Goal: Register for event/course

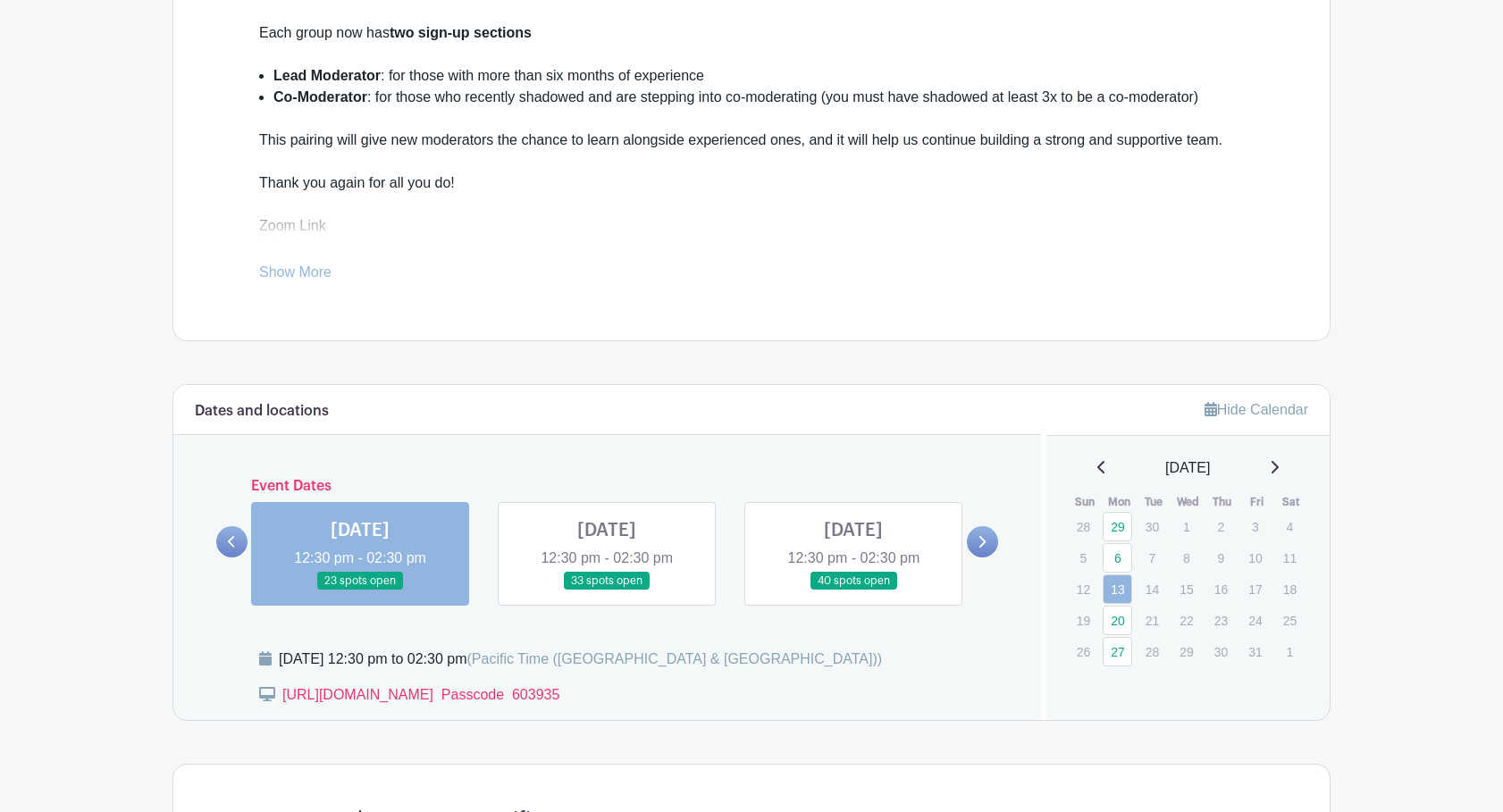
scroll to position [604, 0]
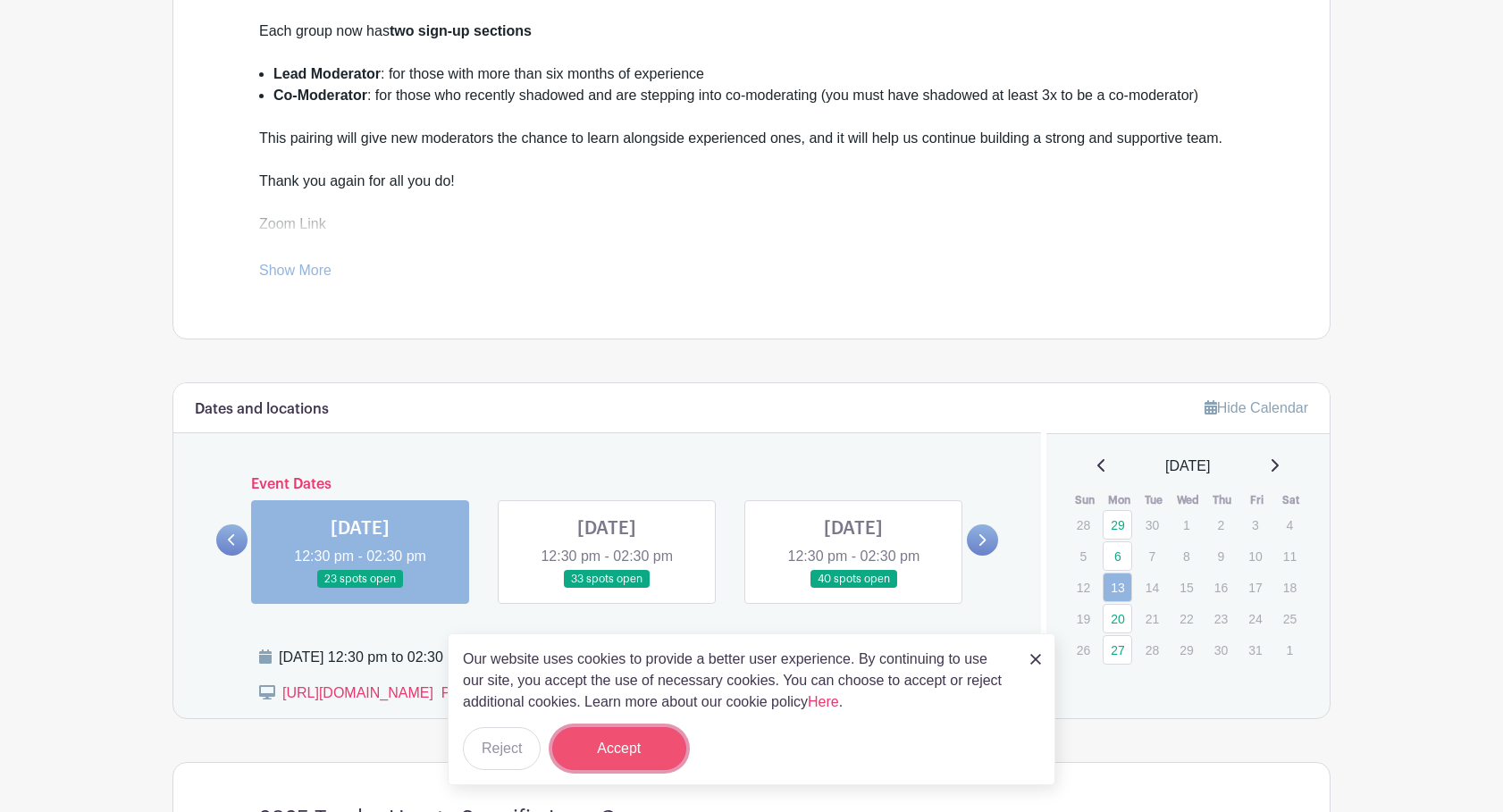
click at [624, 734] on button "Accept" at bounding box center [619, 748] width 134 height 43
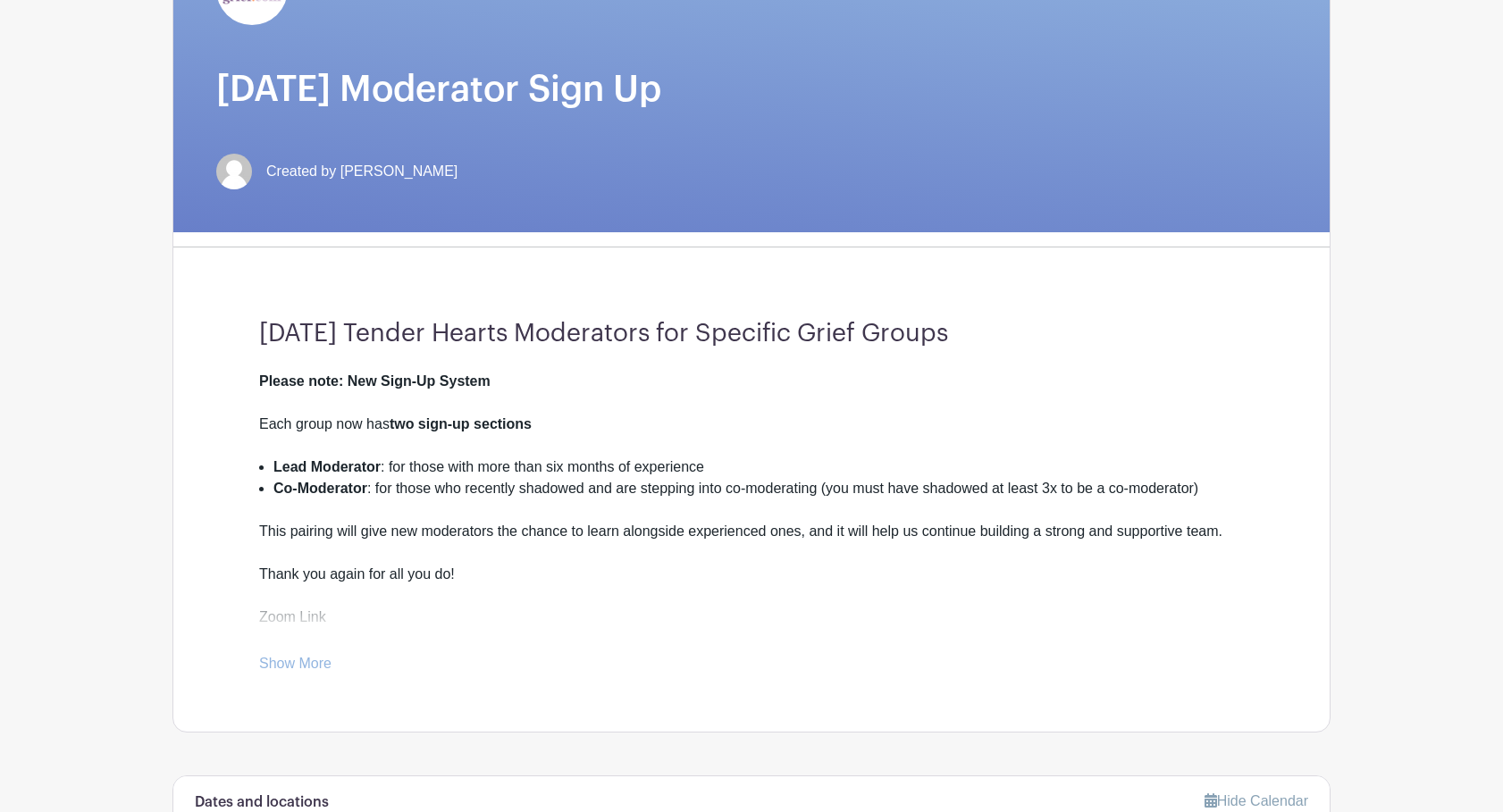
scroll to position [0, 0]
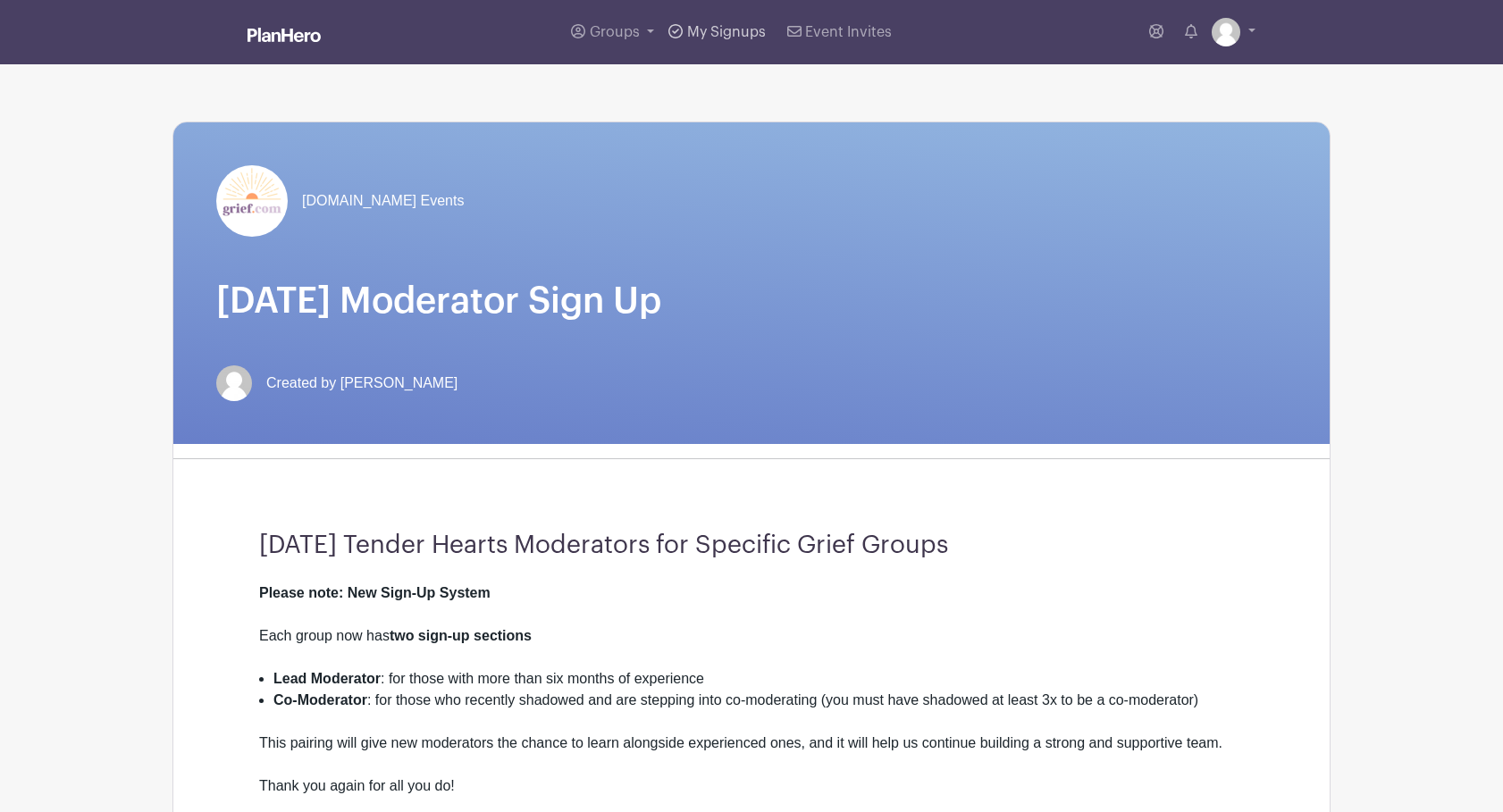
click at [716, 31] on span "My Signups" at bounding box center [725, 32] width 78 height 14
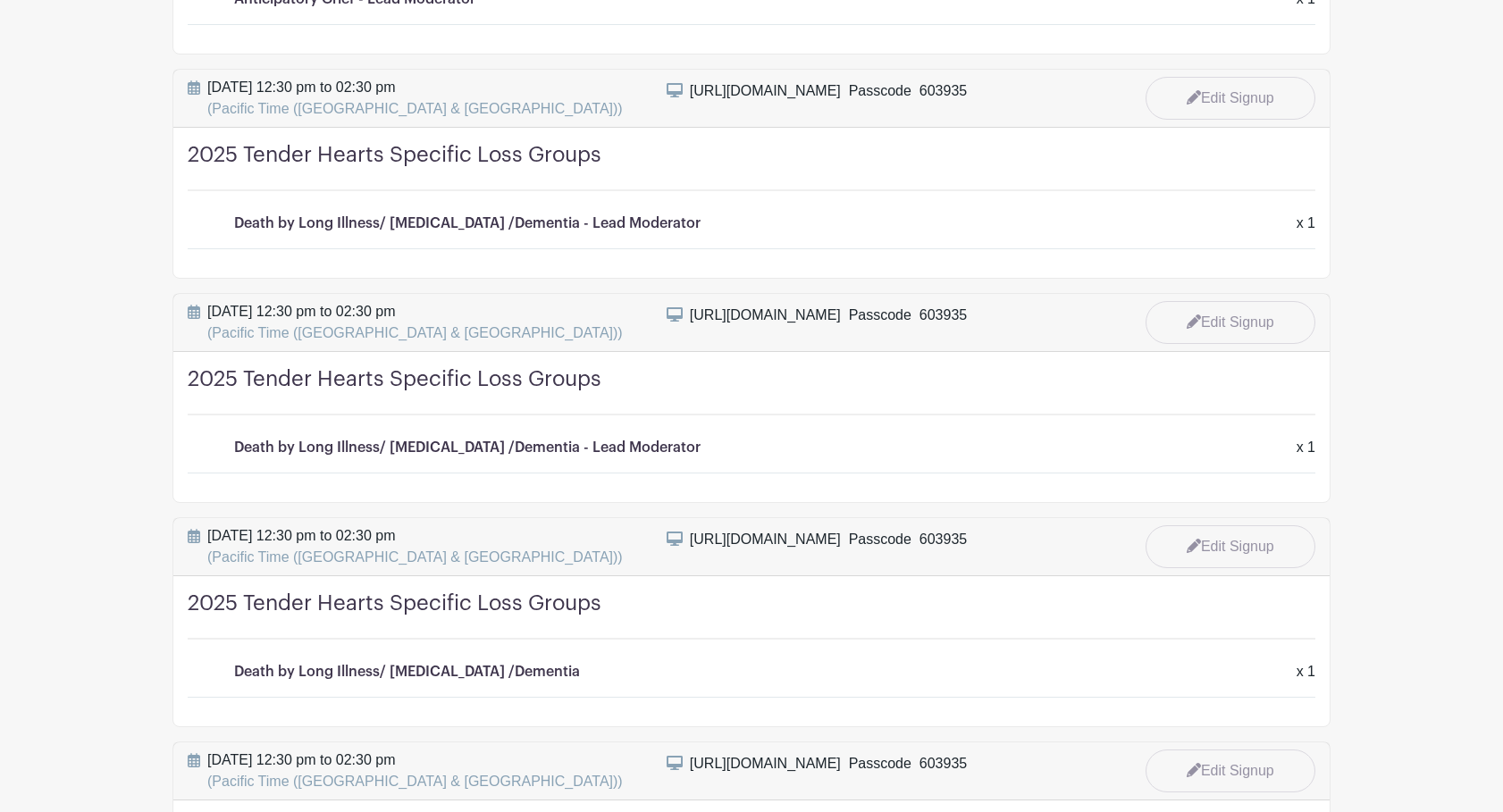
scroll to position [970, 0]
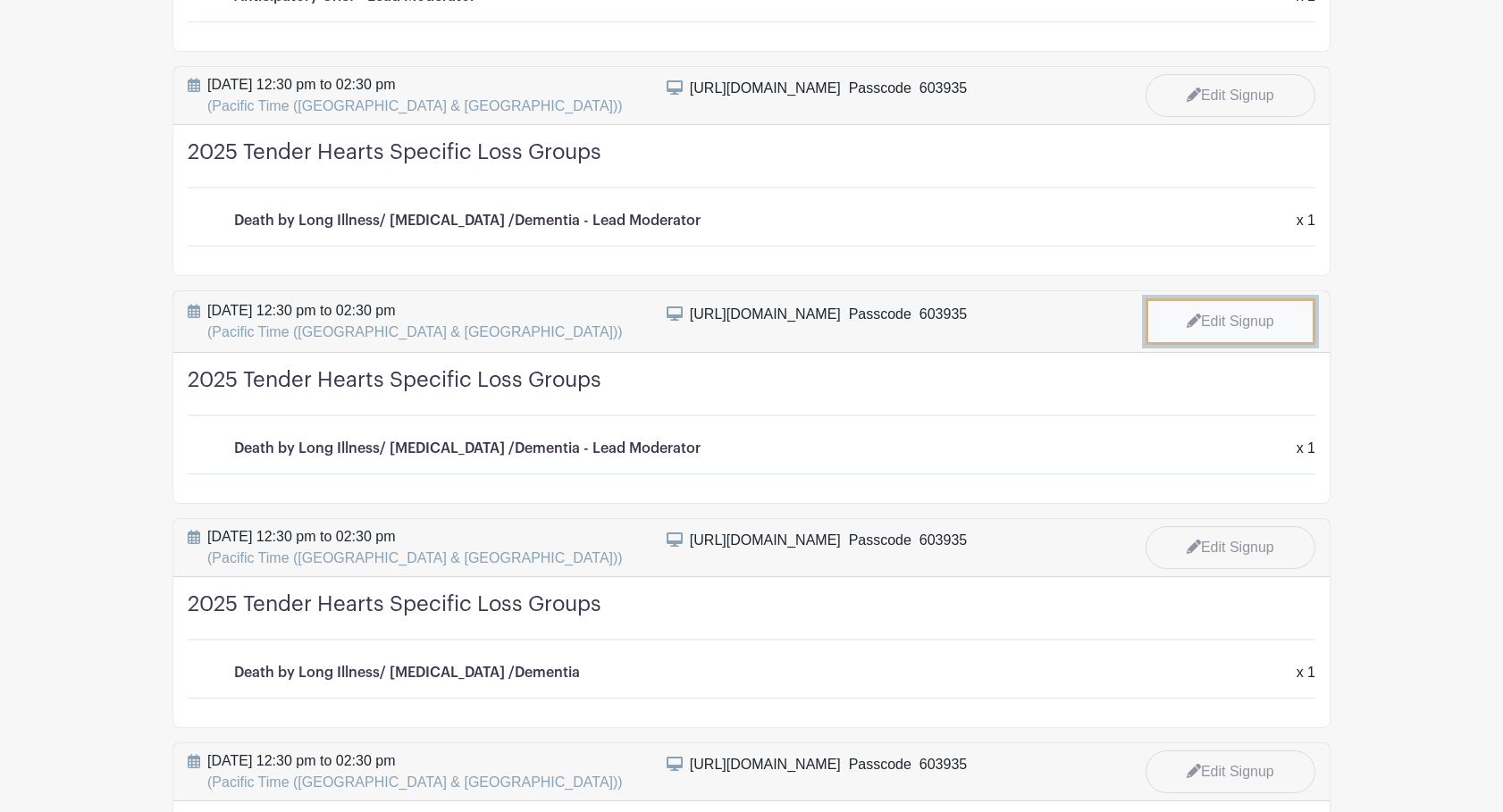
click at [1248, 323] on link "Edit Signup" at bounding box center [1230, 322] width 170 height 46
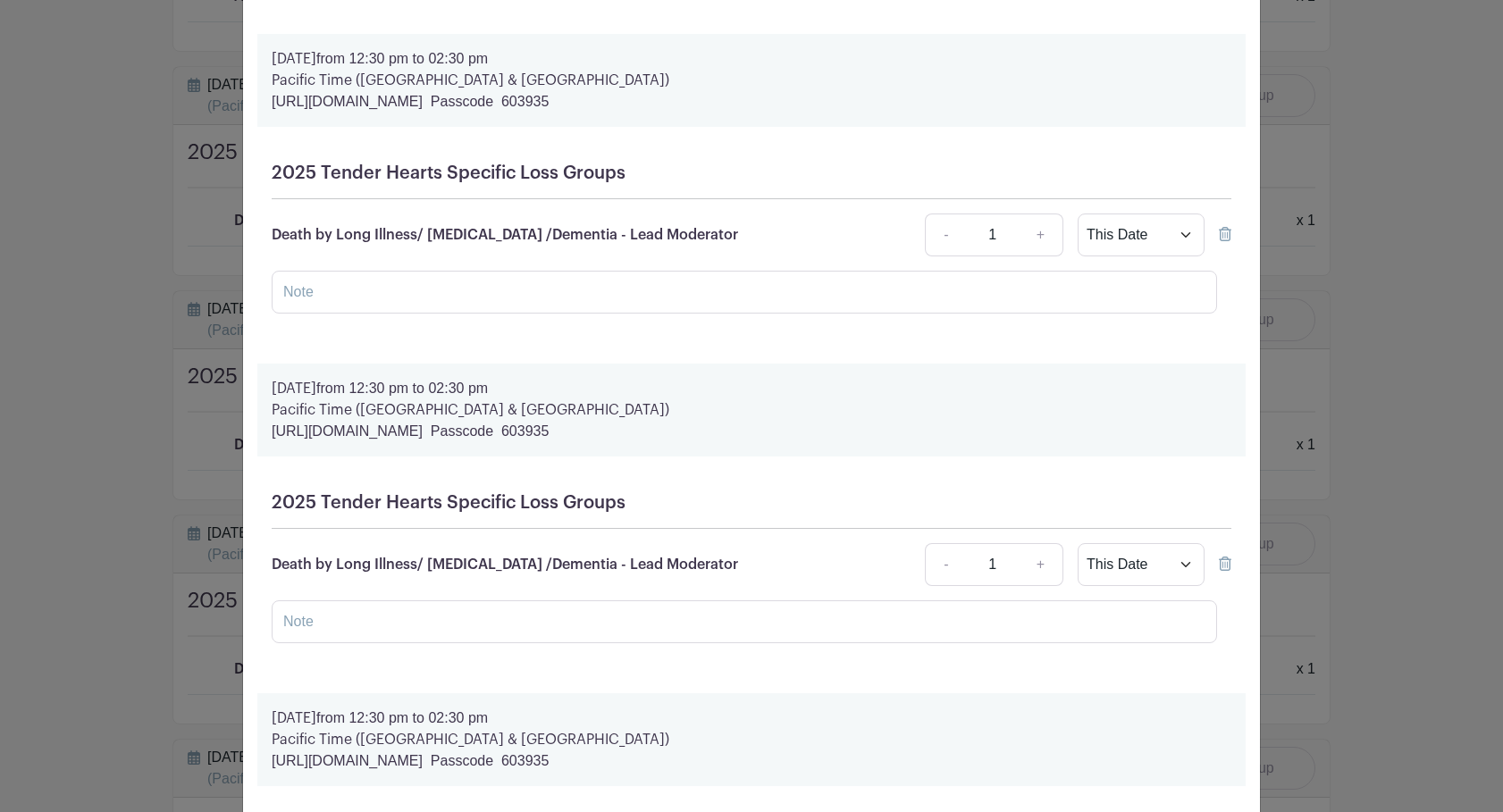
scroll to position [1100, 0]
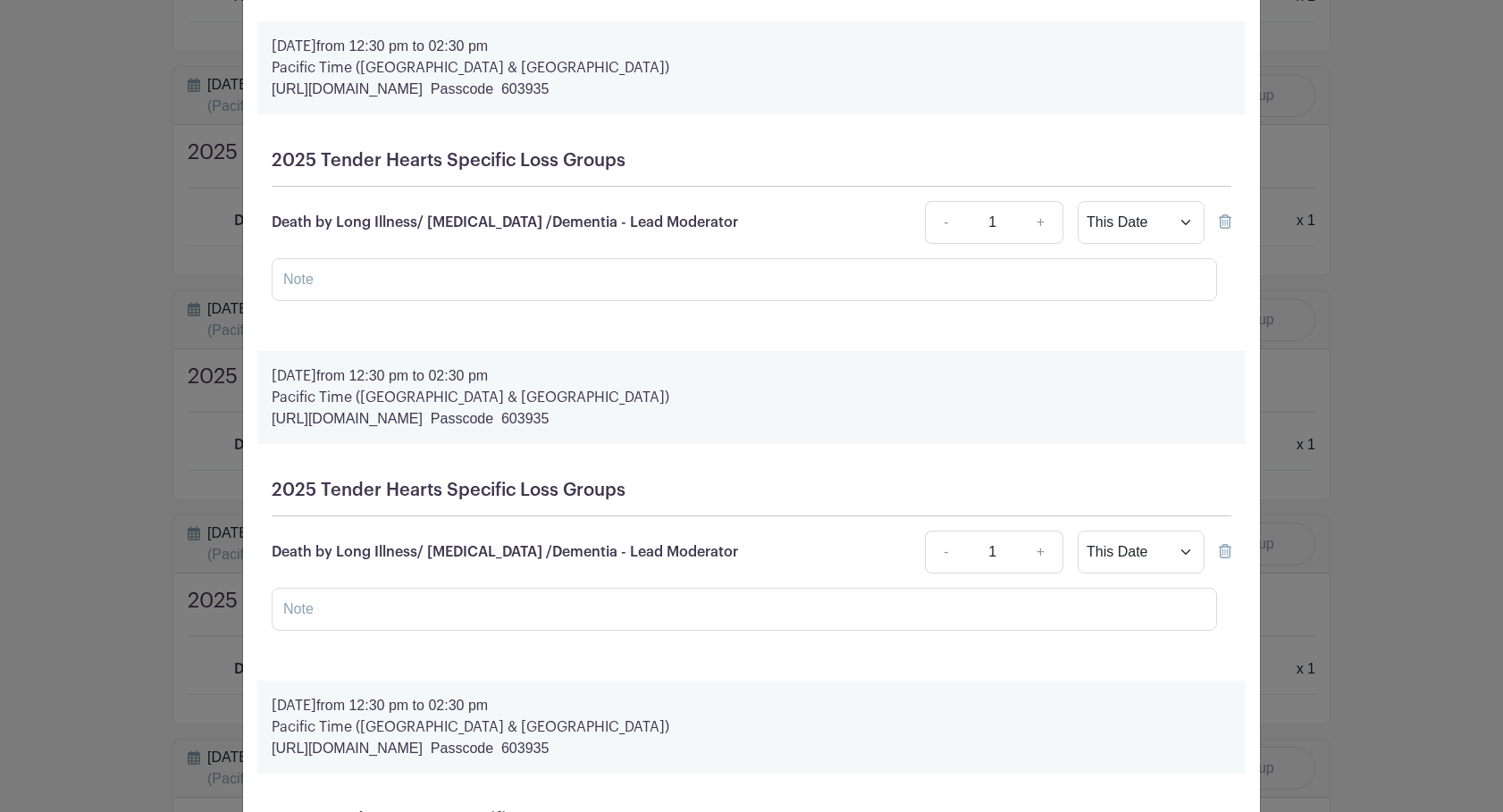
click at [1224, 228] on icon at bounding box center [1224, 221] width 13 height 14
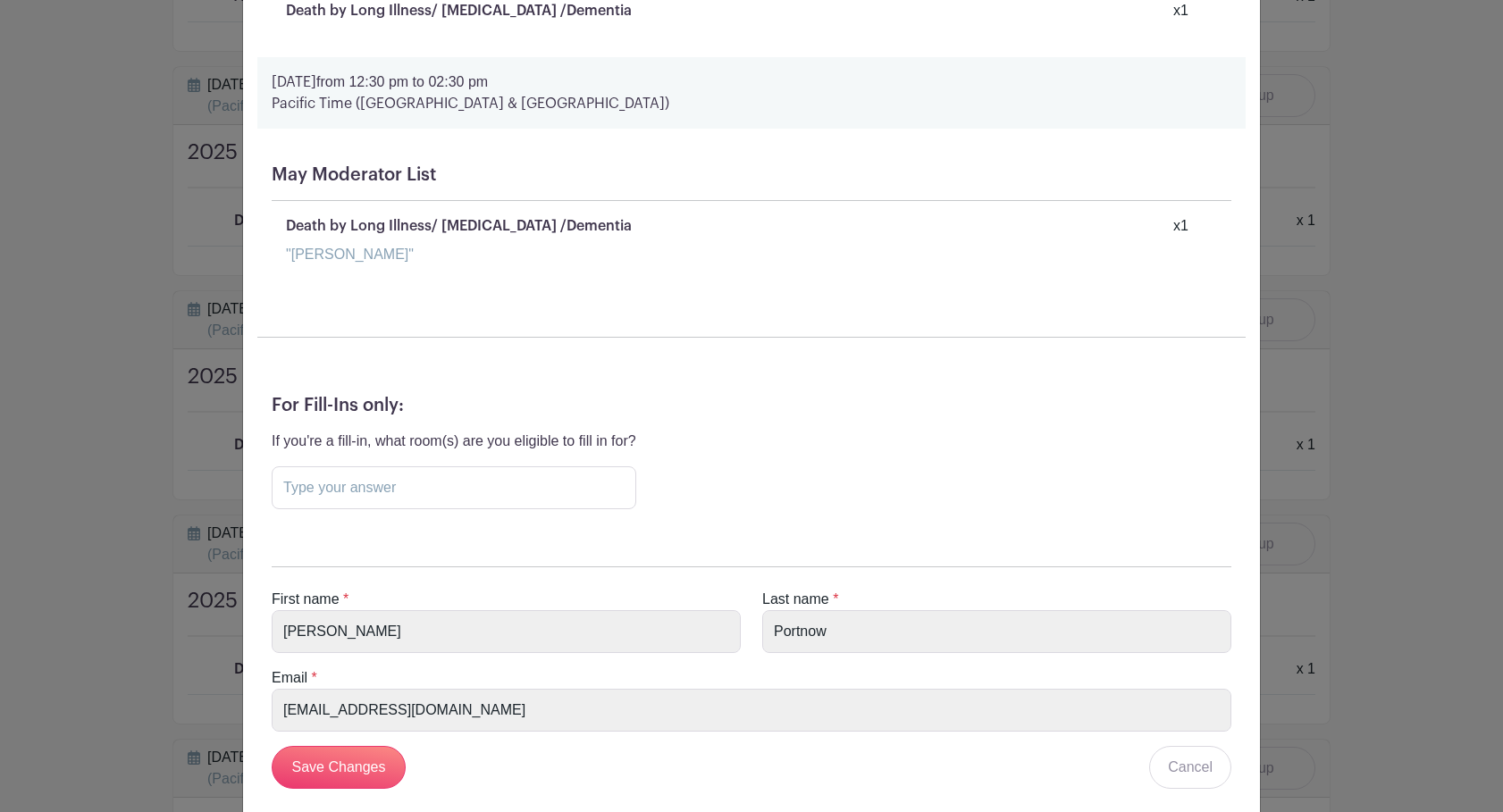
scroll to position [21855, 0]
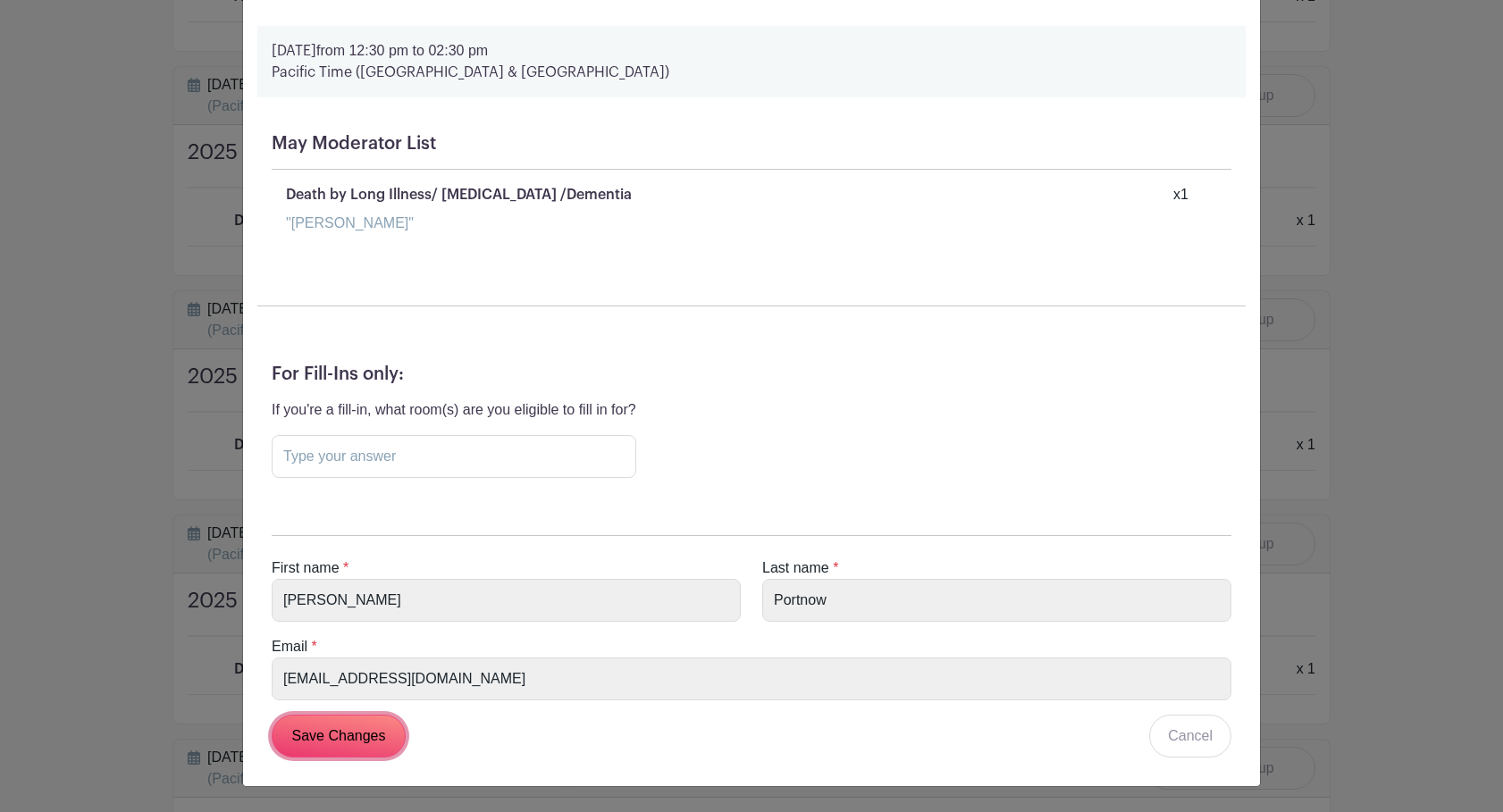
click at [345, 746] on input "Save Changes" at bounding box center [339, 736] width 134 height 43
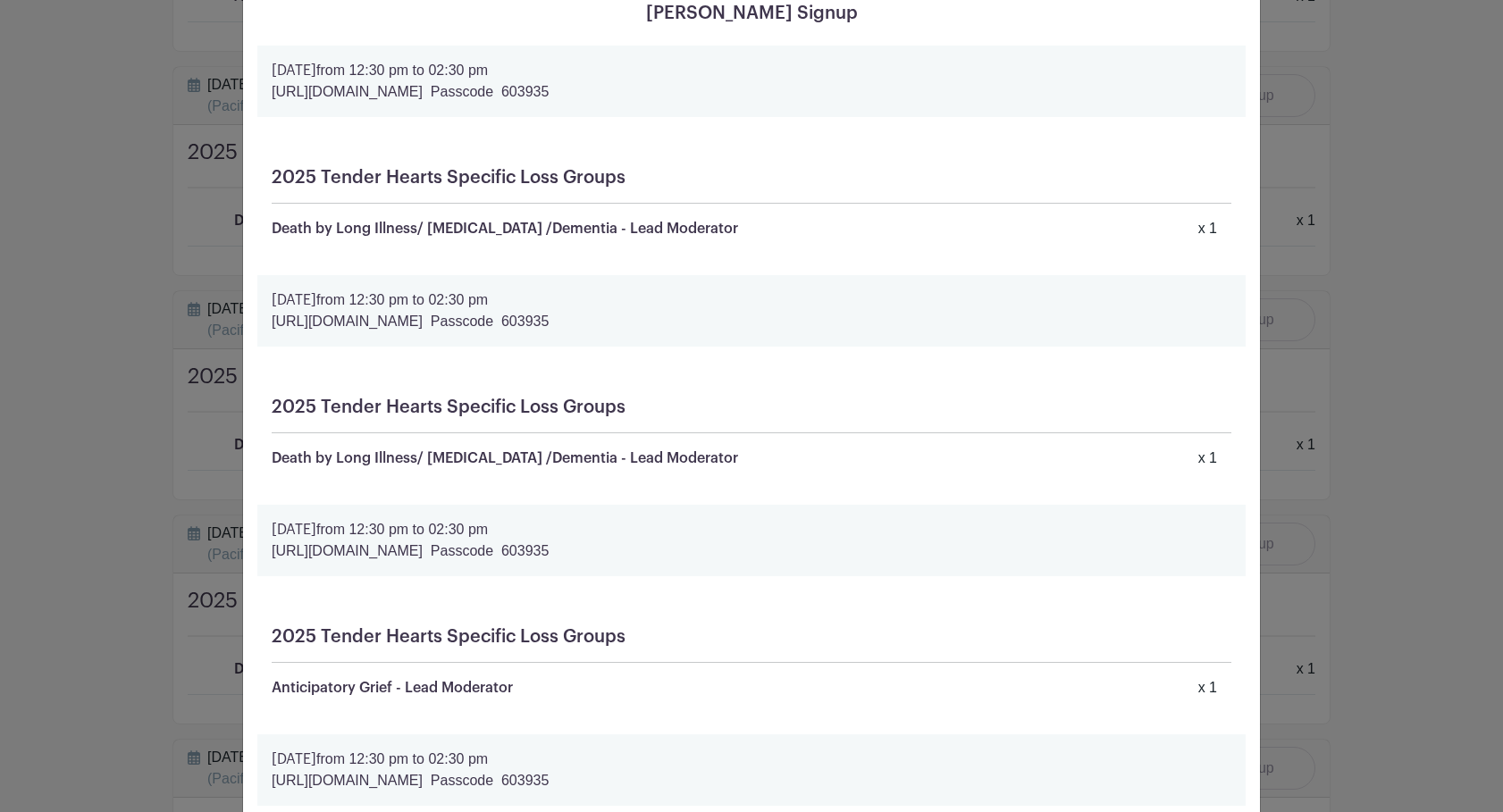
scroll to position [0, 0]
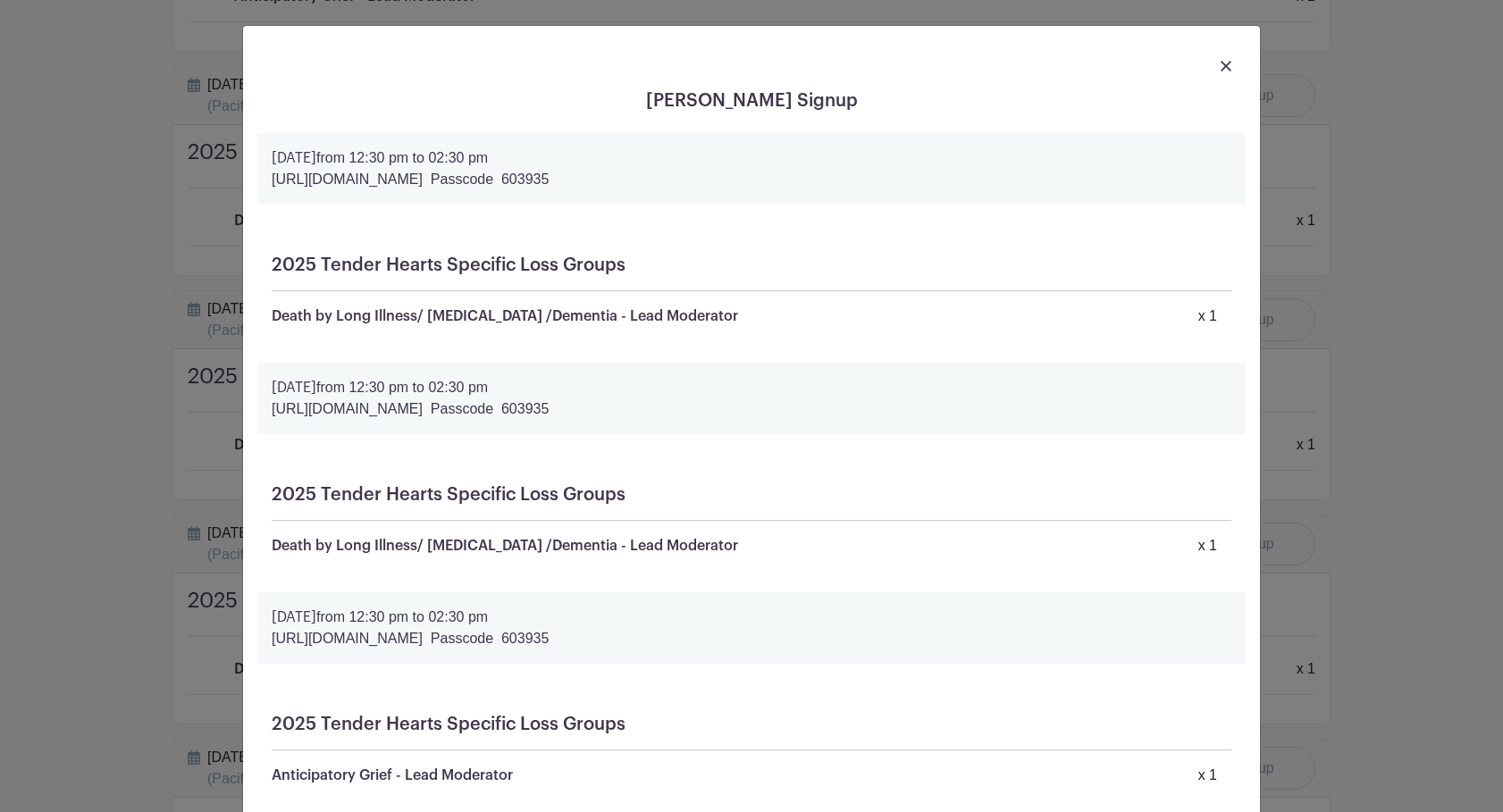
click at [1226, 68] on img at bounding box center [1225, 66] width 11 height 11
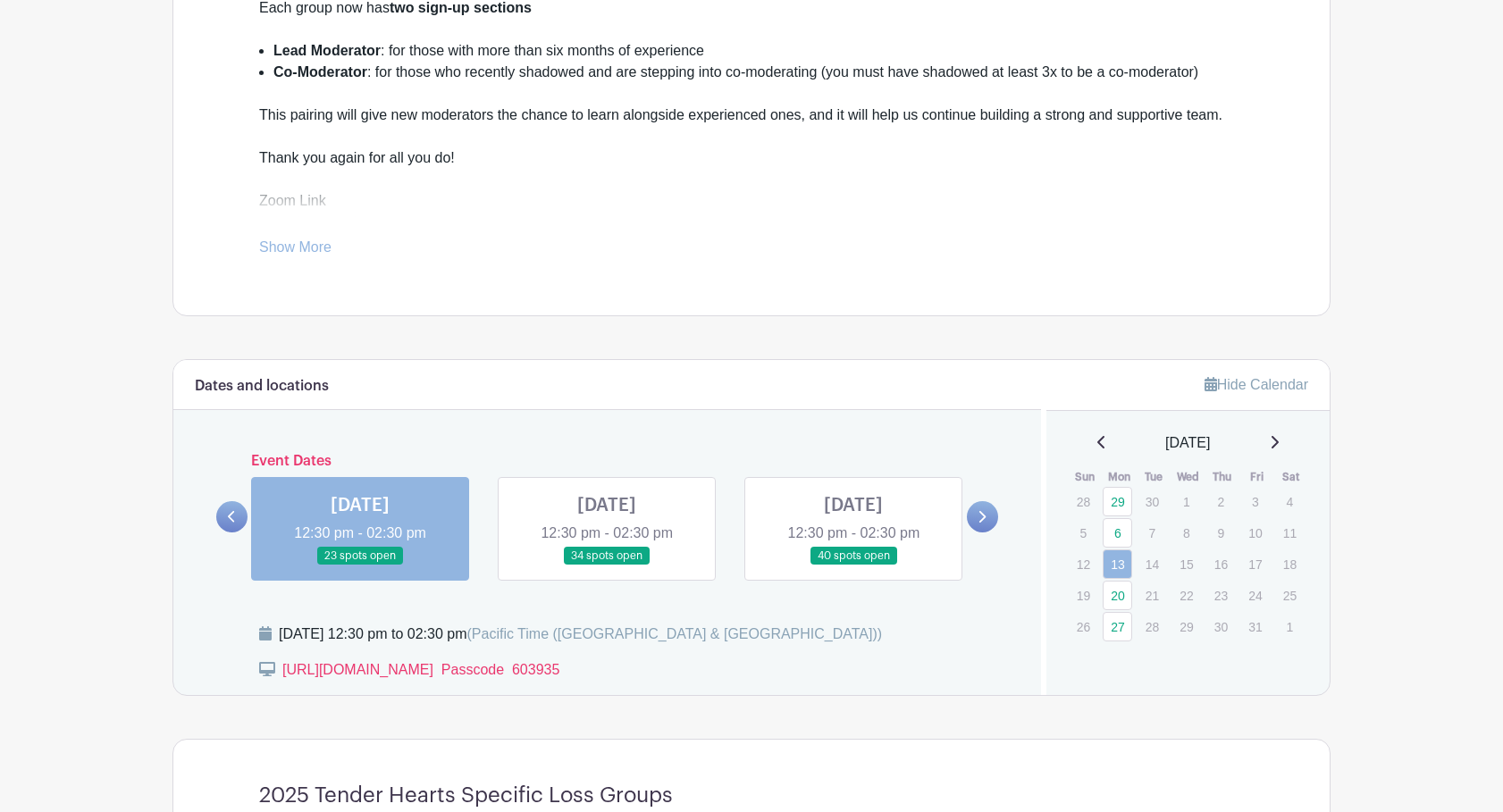
scroll to position [637, 0]
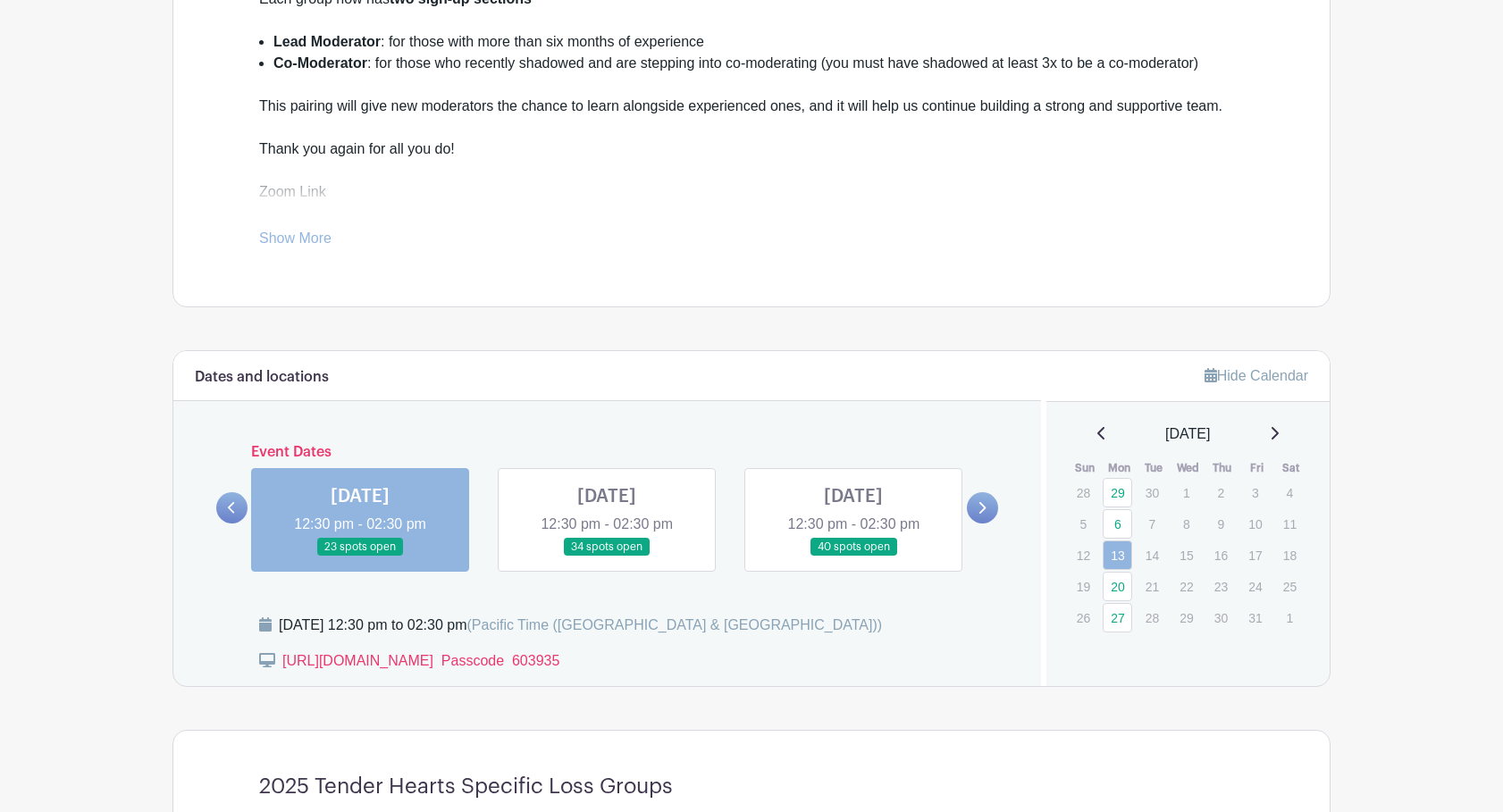
click at [360, 556] on link at bounding box center [360, 556] width 0 height 0
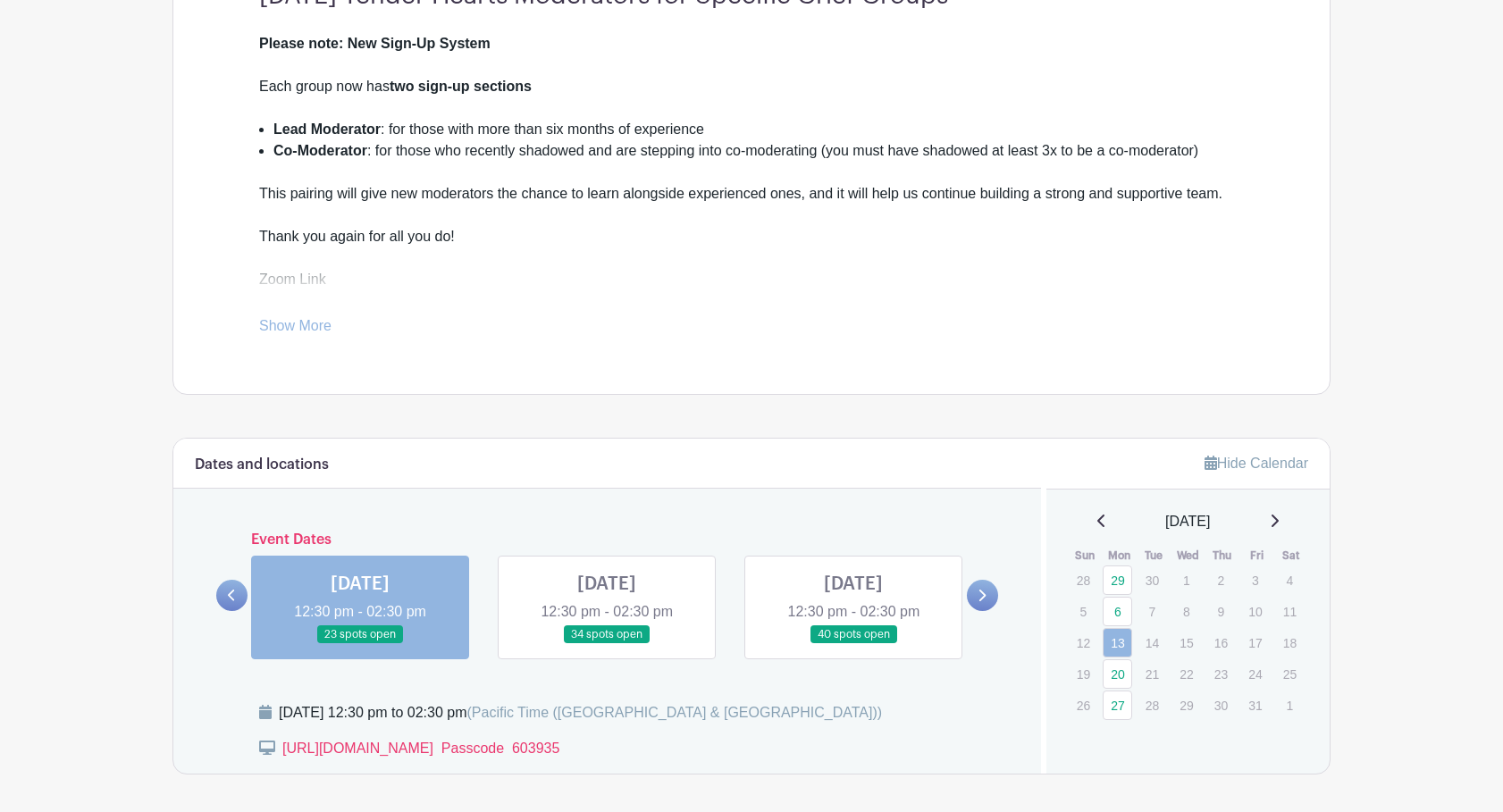
scroll to position [552, 0]
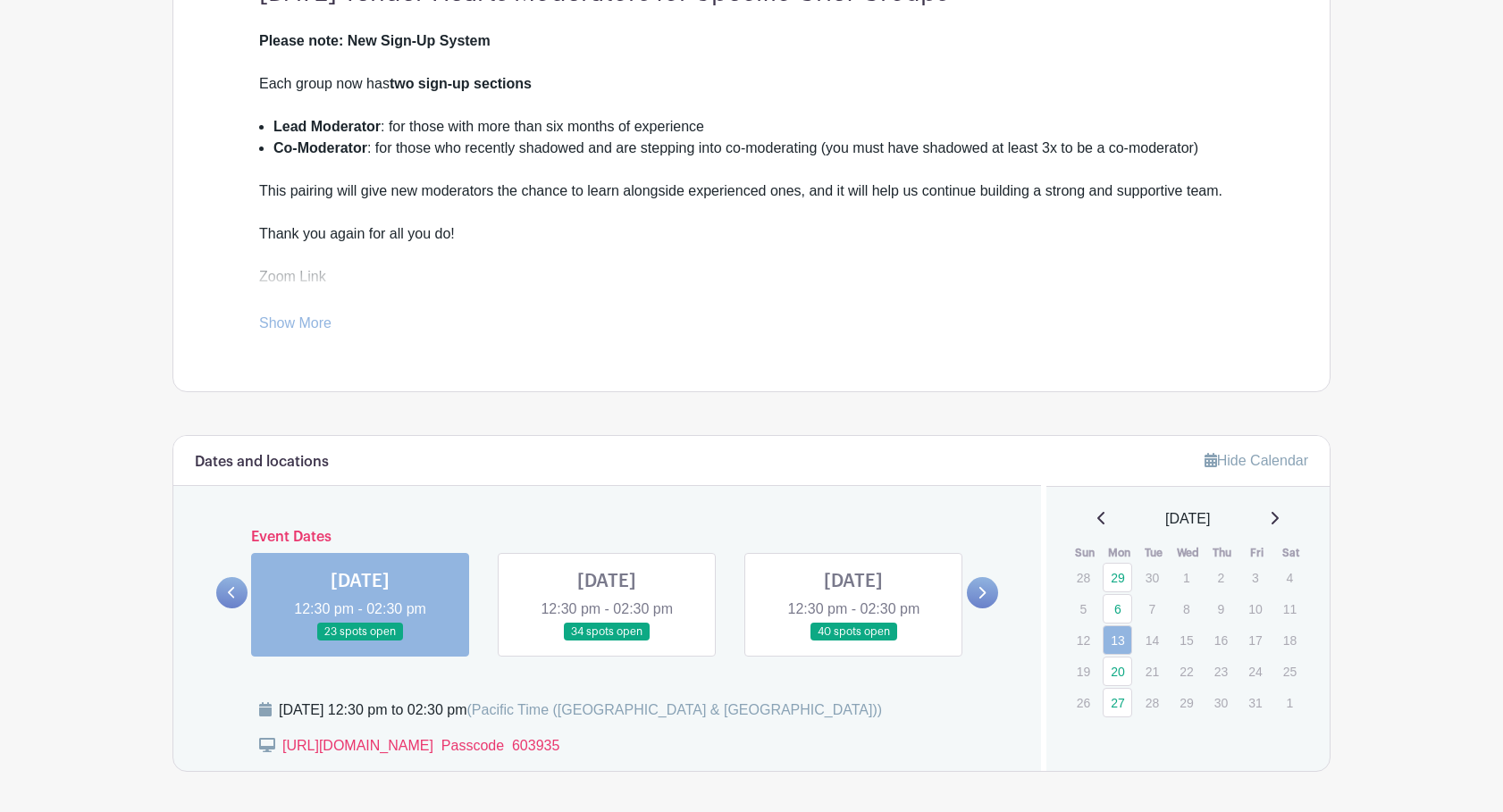
click at [606, 641] on link at bounding box center [606, 641] width 0 height 0
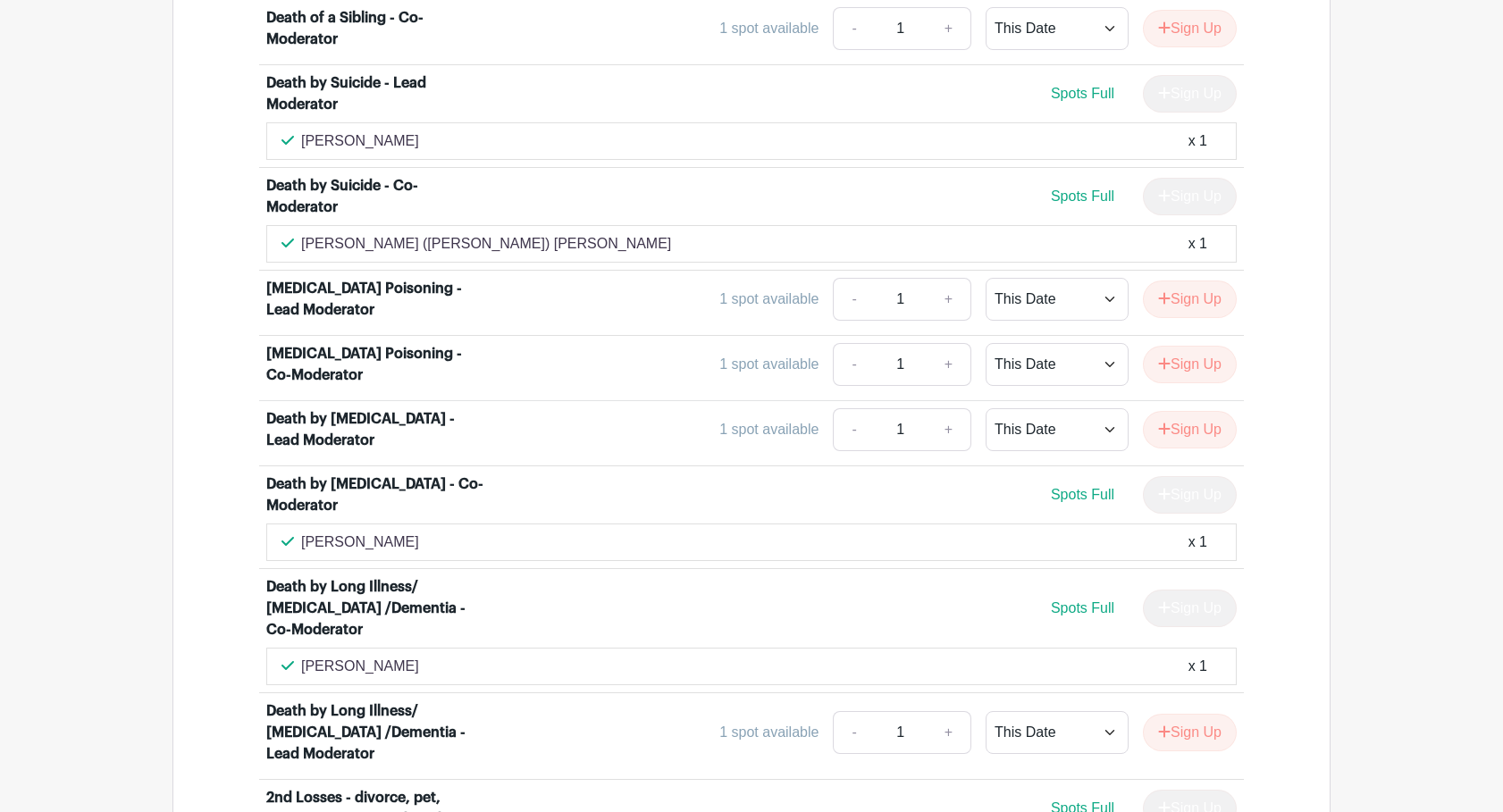
scroll to position [3561, 0]
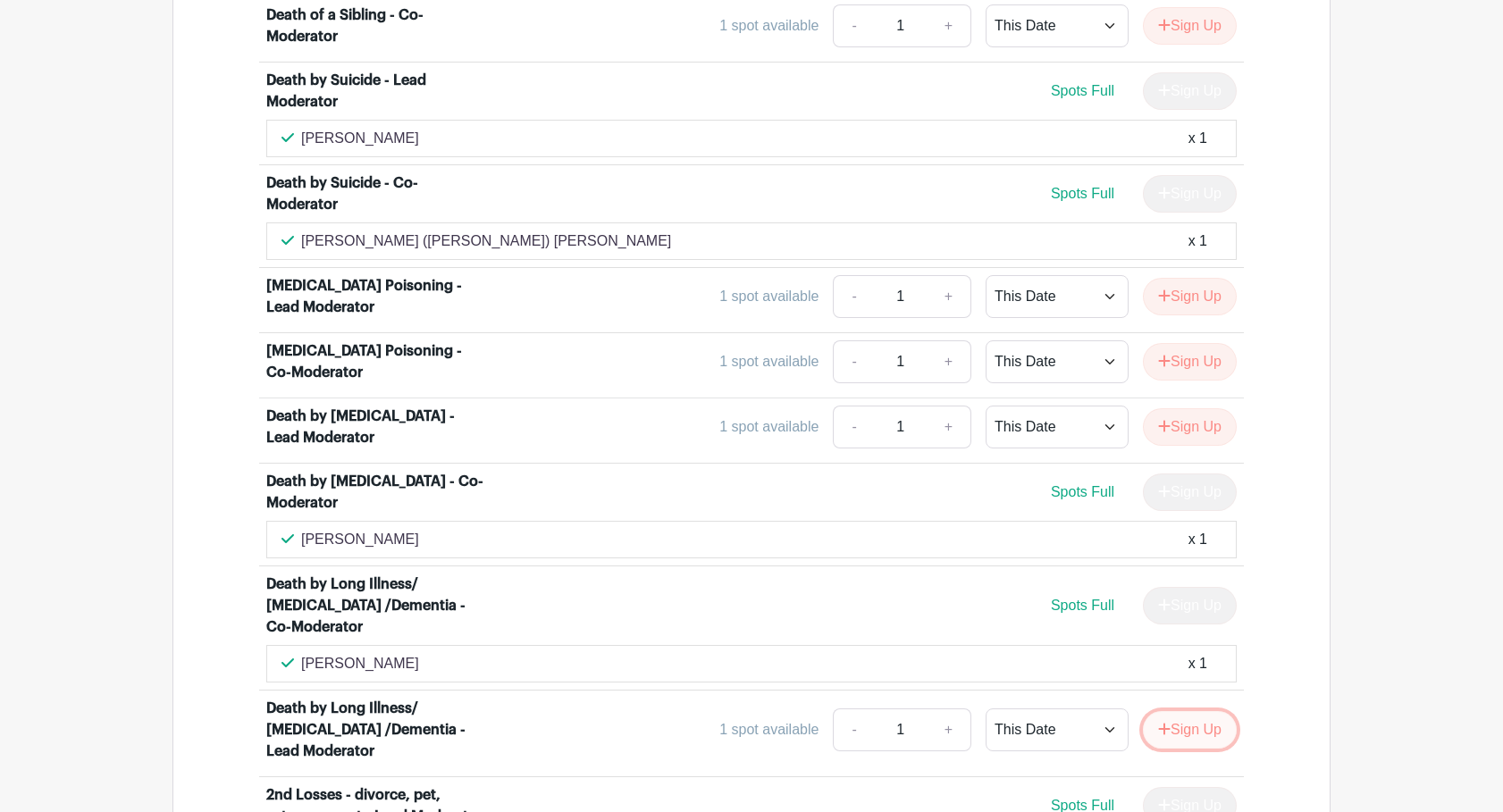
click at [1195, 710] on button "Sign Up" at bounding box center [1189, 729] width 94 height 38
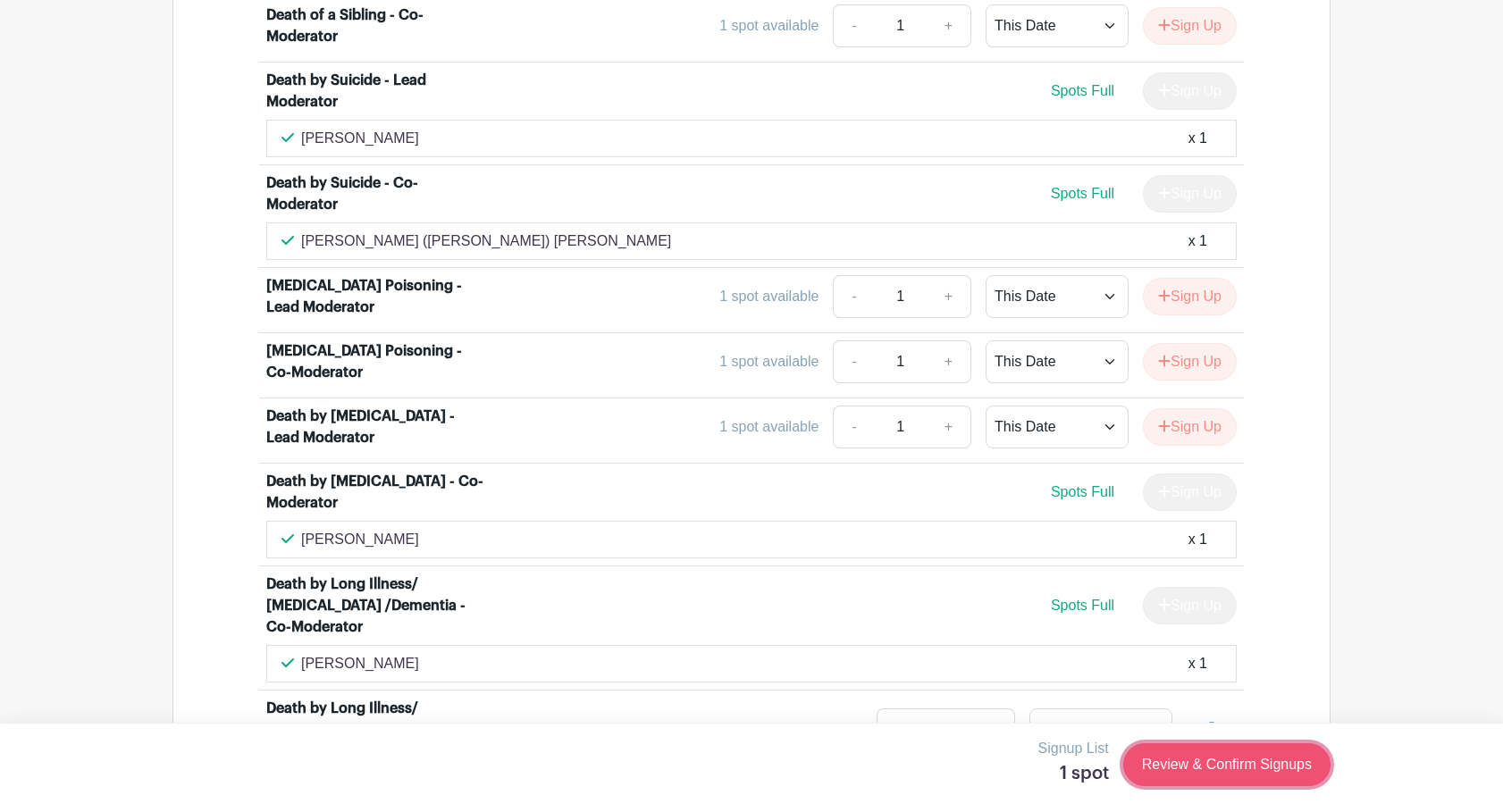
click at [1182, 761] on link "Review & Confirm Signups" at bounding box center [1226, 765] width 207 height 43
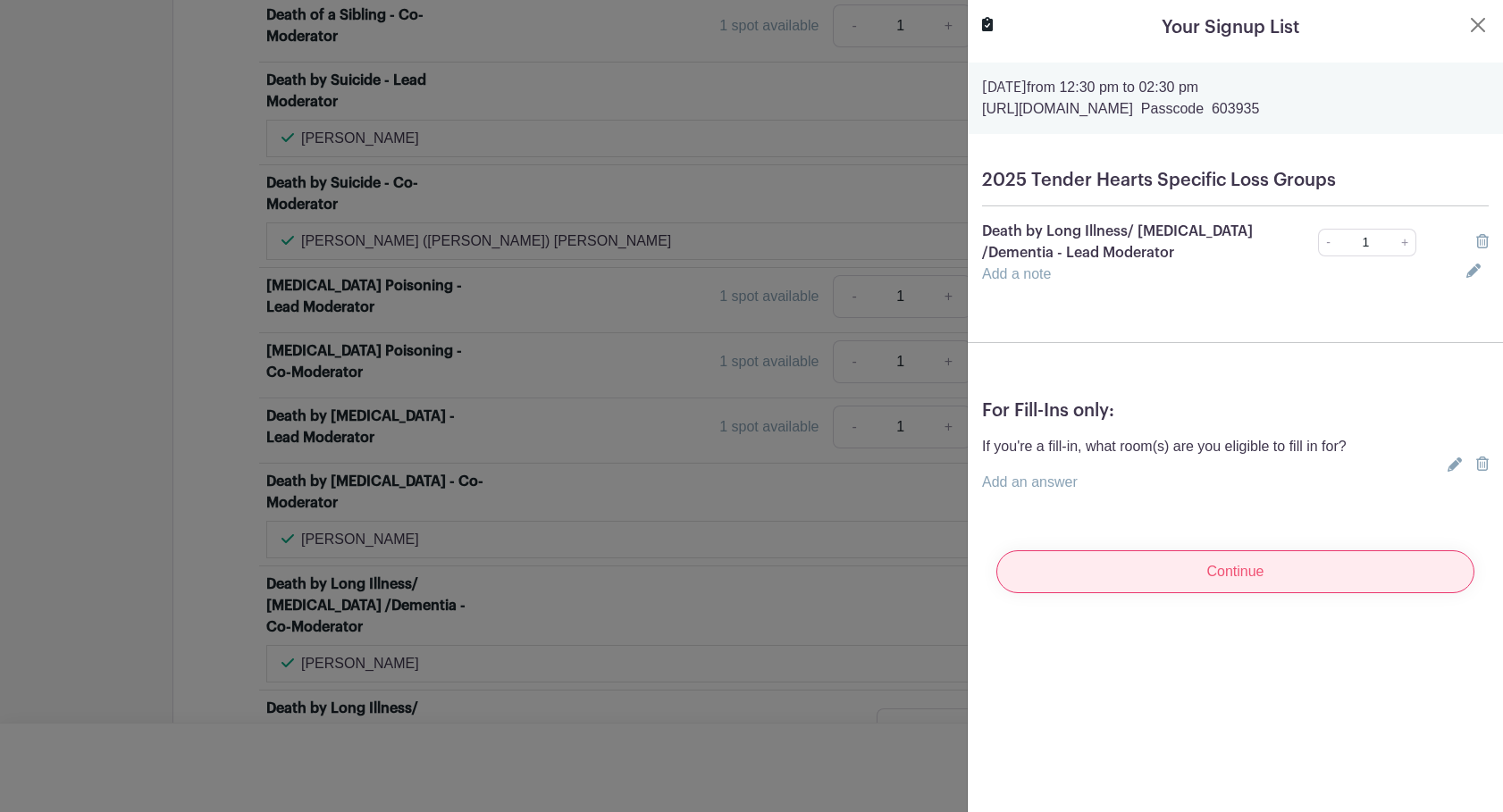
click at [1253, 584] on input "Continue" at bounding box center [1235, 571] width 478 height 43
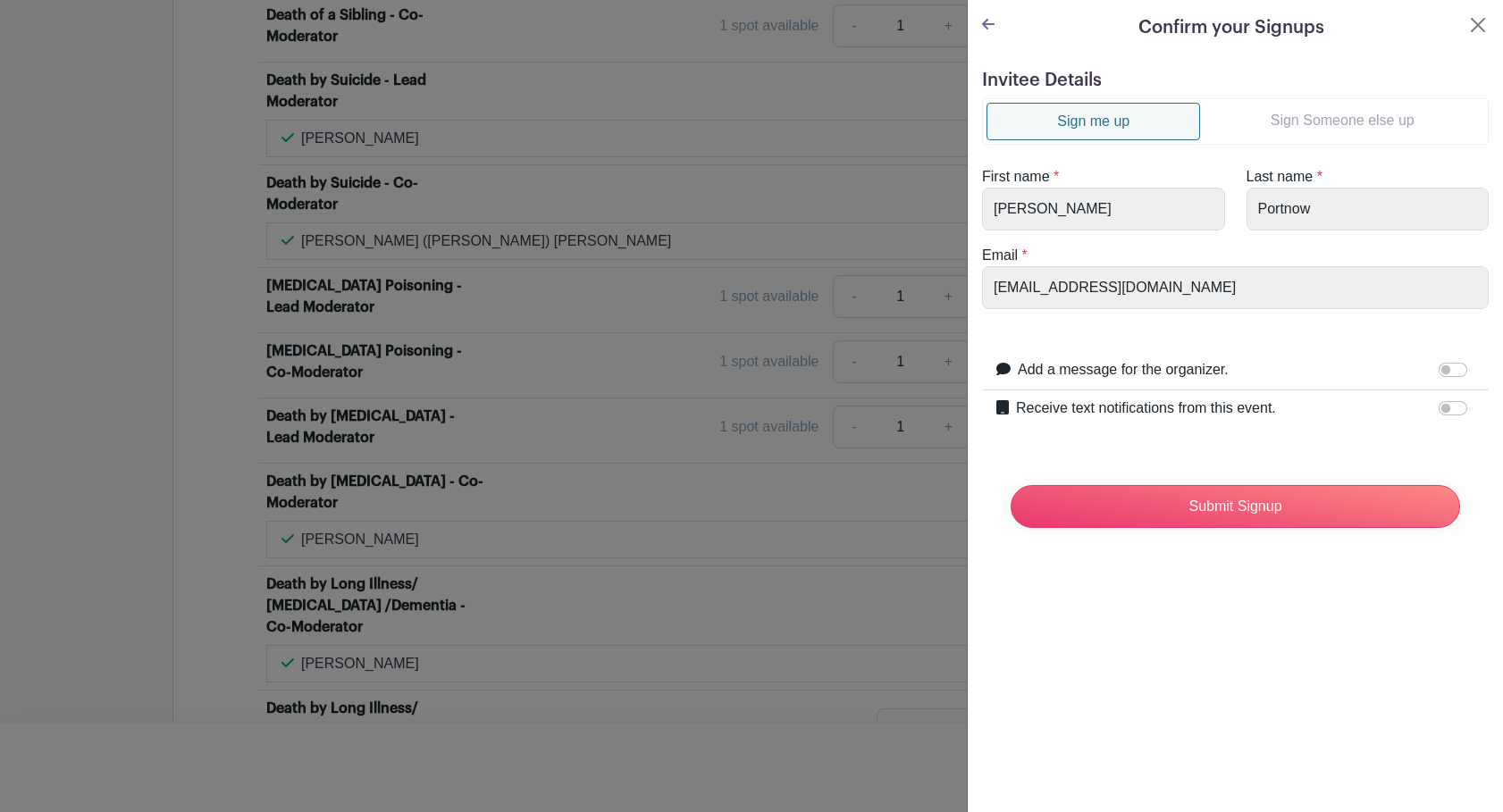
click at [1046, 126] on link "Sign me up" at bounding box center [1093, 121] width 214 height 38
click at [1290, 508] on input "Submit Signup" at bounding box center [1235, 507] width 450 height 43
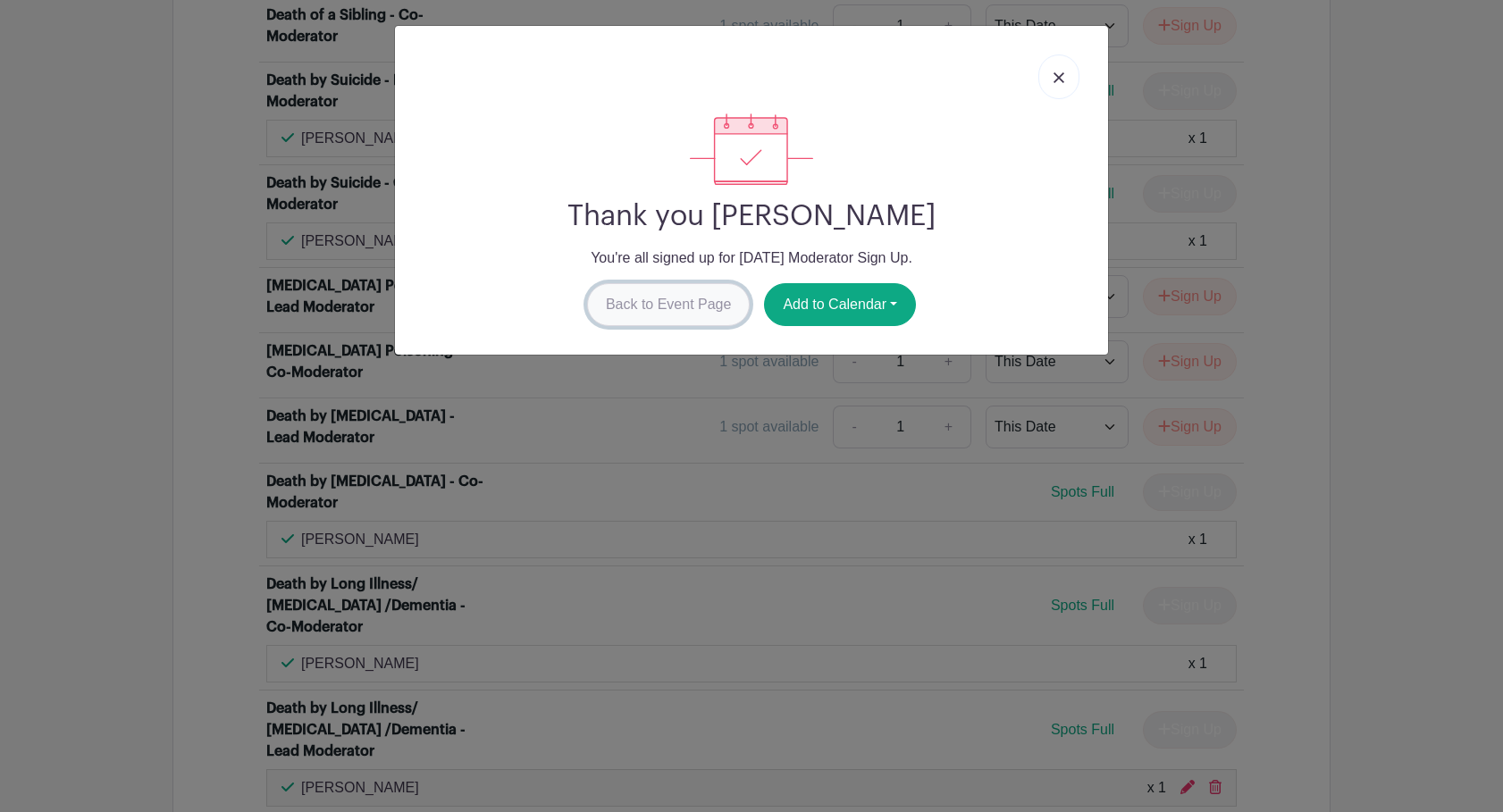
click at [637, 303] on link "Back to Event Page" at bounding box center [668, 304] width 163 height 43
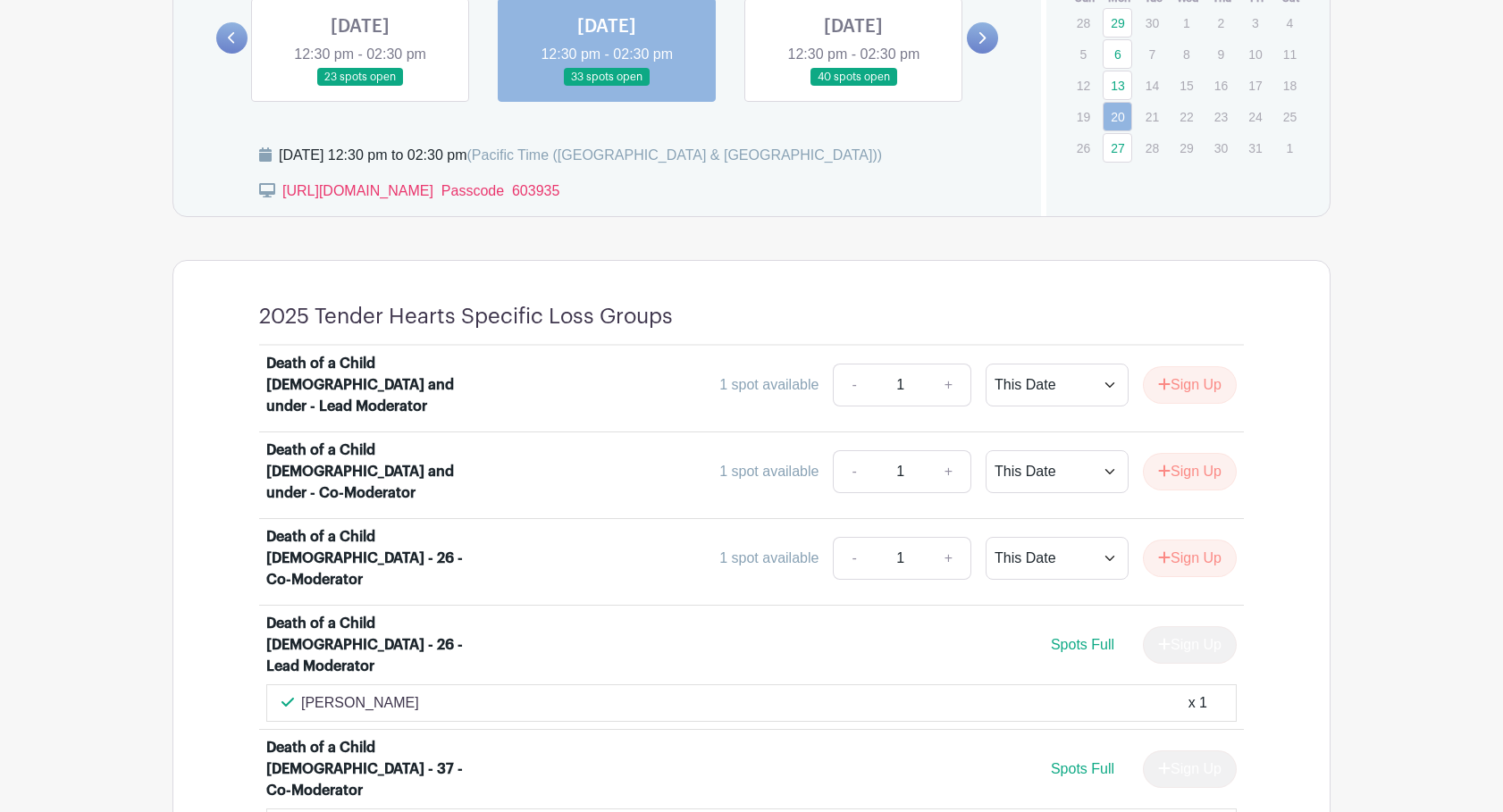
scroll to position [0, 0]
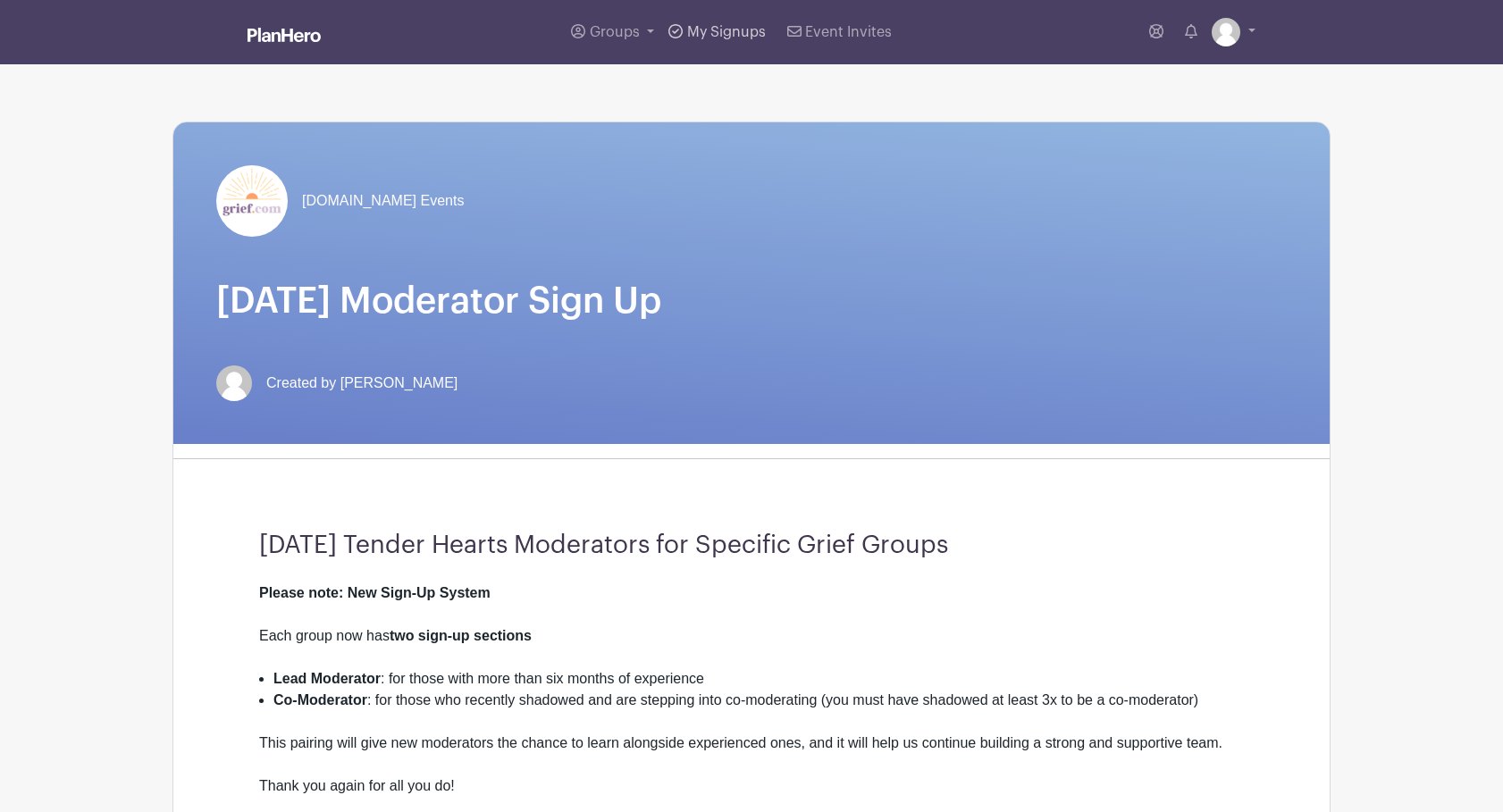
click at [727, 38] on span "My Signups" at bounding box center [725, 32] width 78 height 14
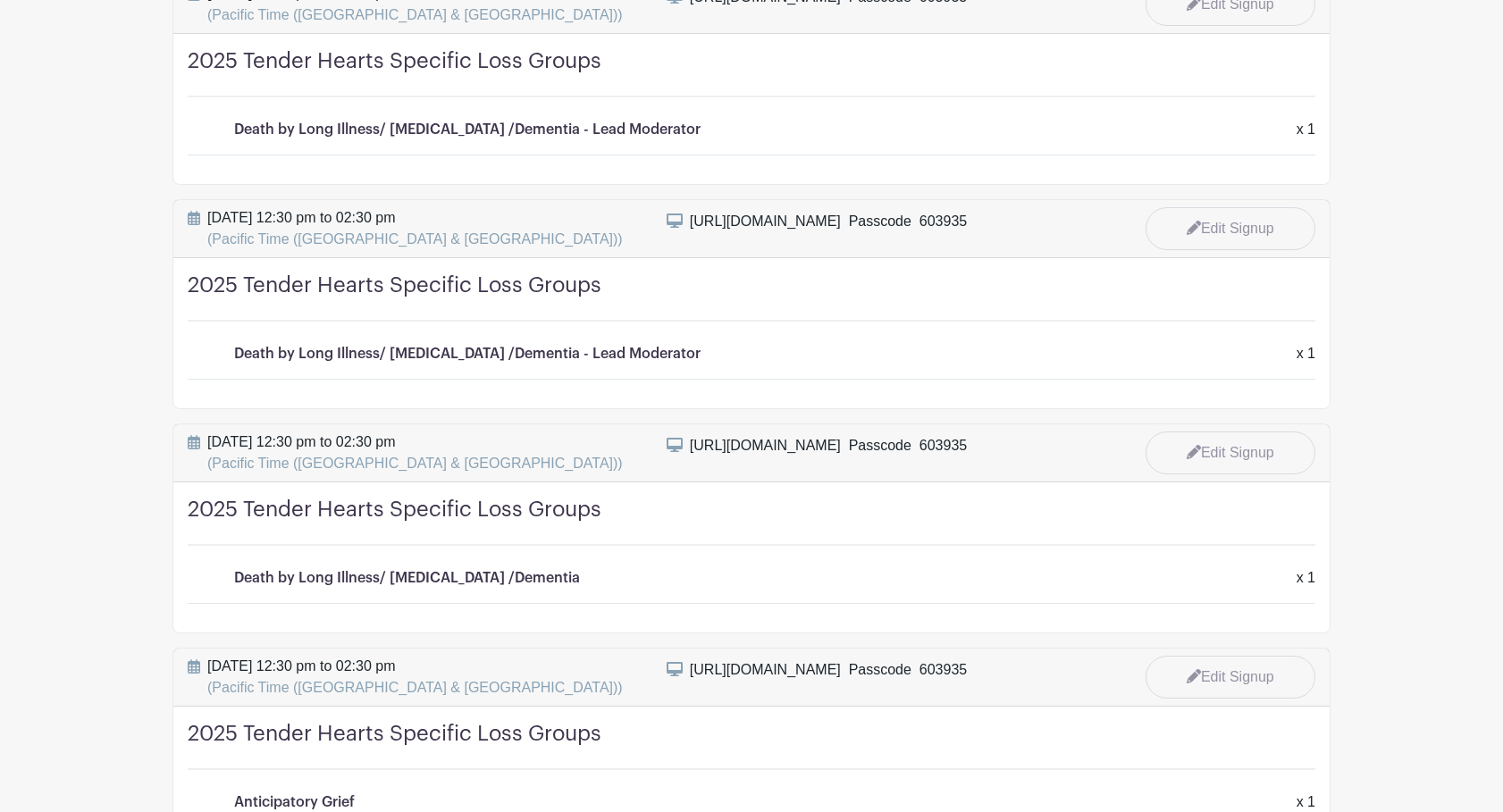
scroll to position [1062, 0]
click at [1248, 226] on link "Edit Signup" at bounding box center [1230, 228] width 170 height 46
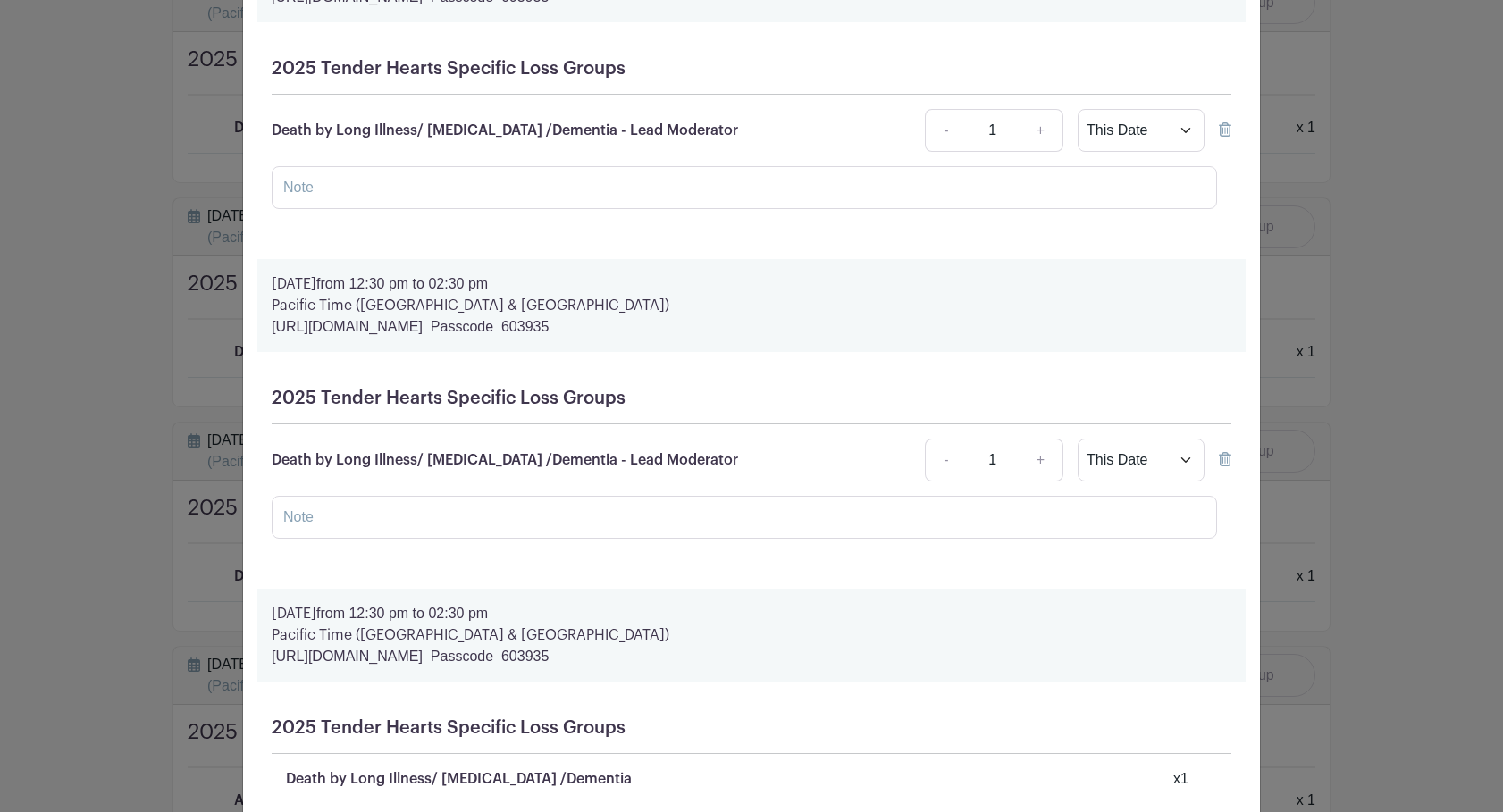
scroll to position [1200, 0]
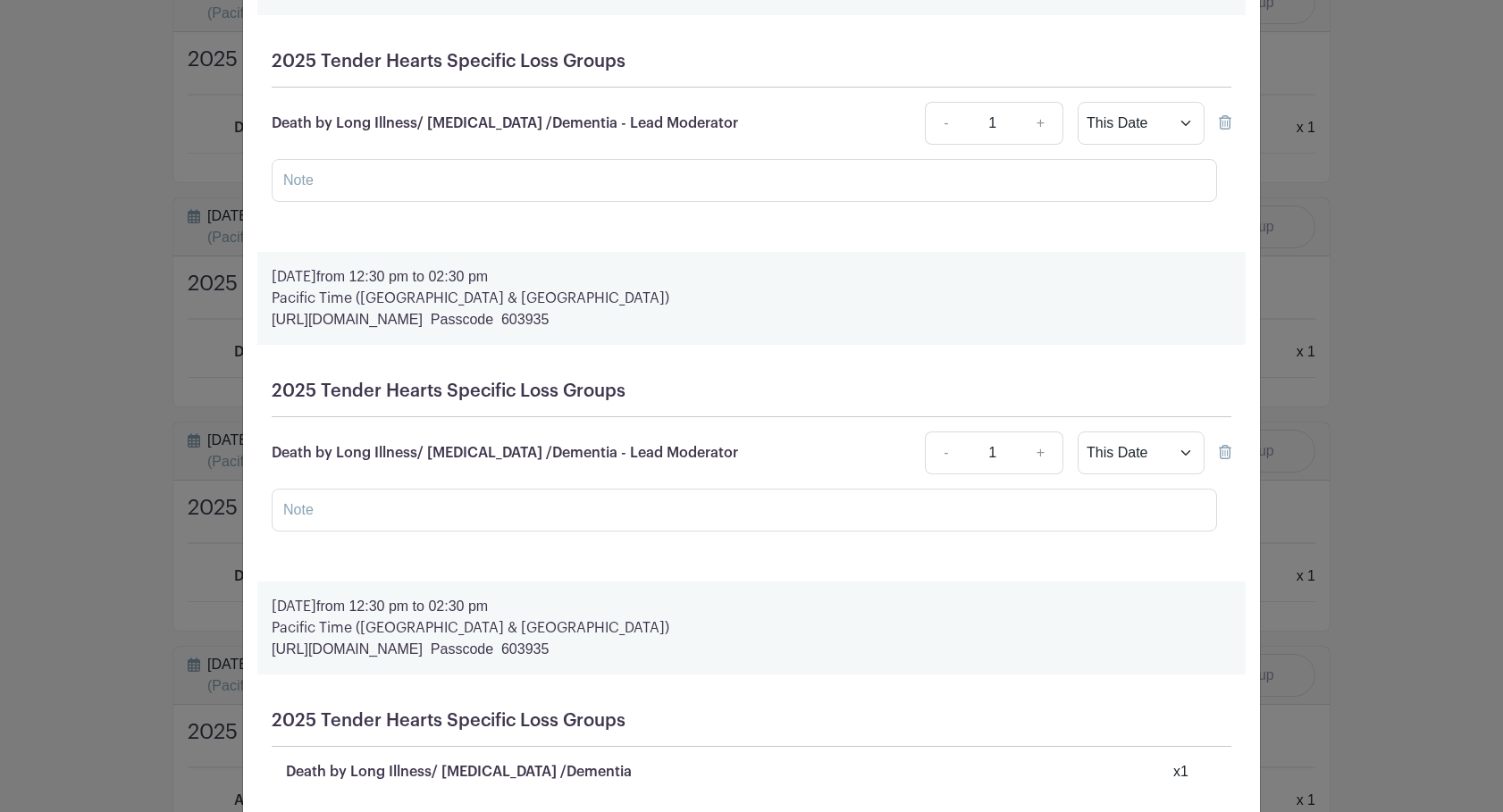
click at [1226, 456] on icon at bounding box center [1224, 451] width 13 height 14
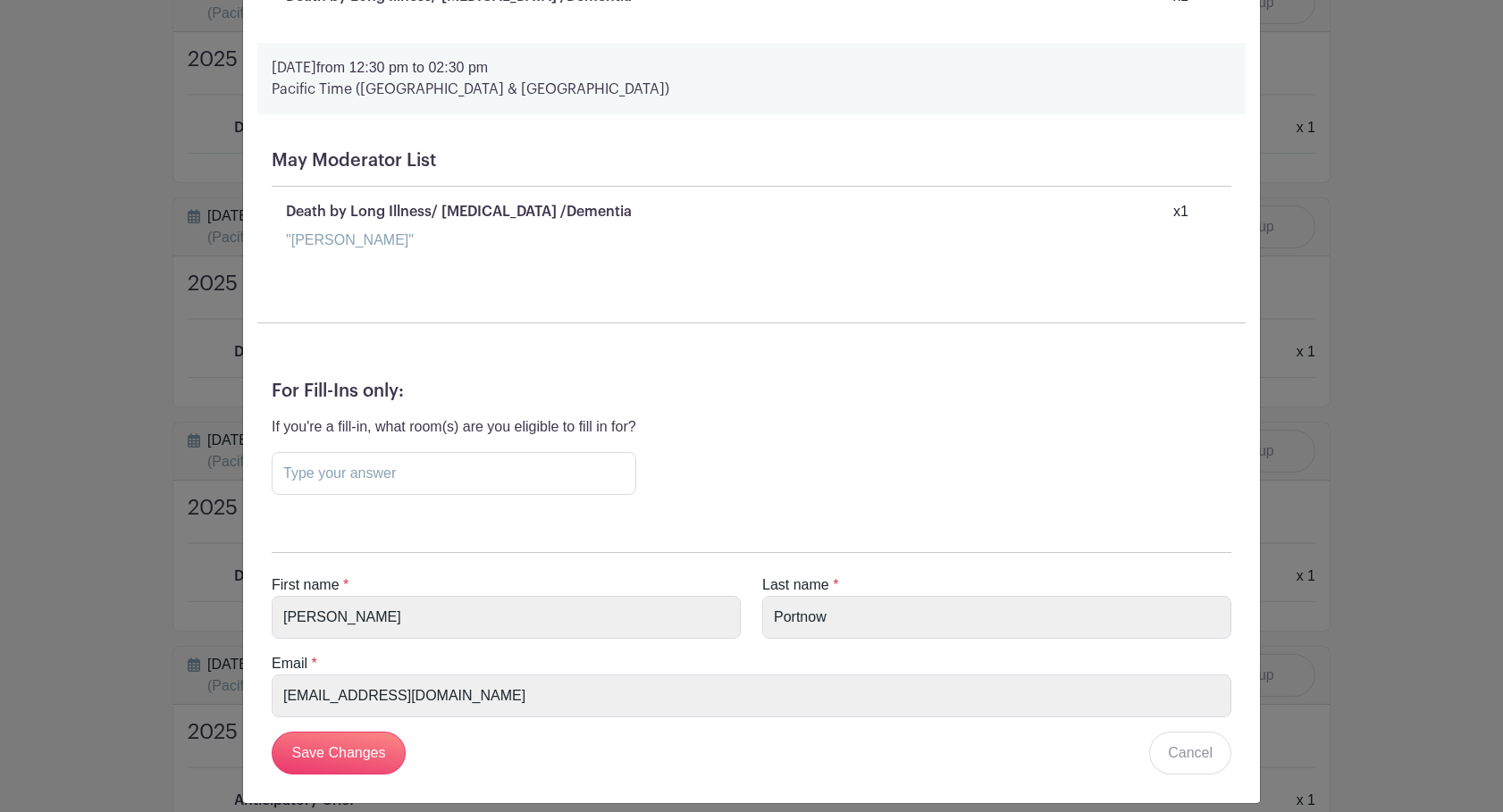
scroll to position [21855, 0]
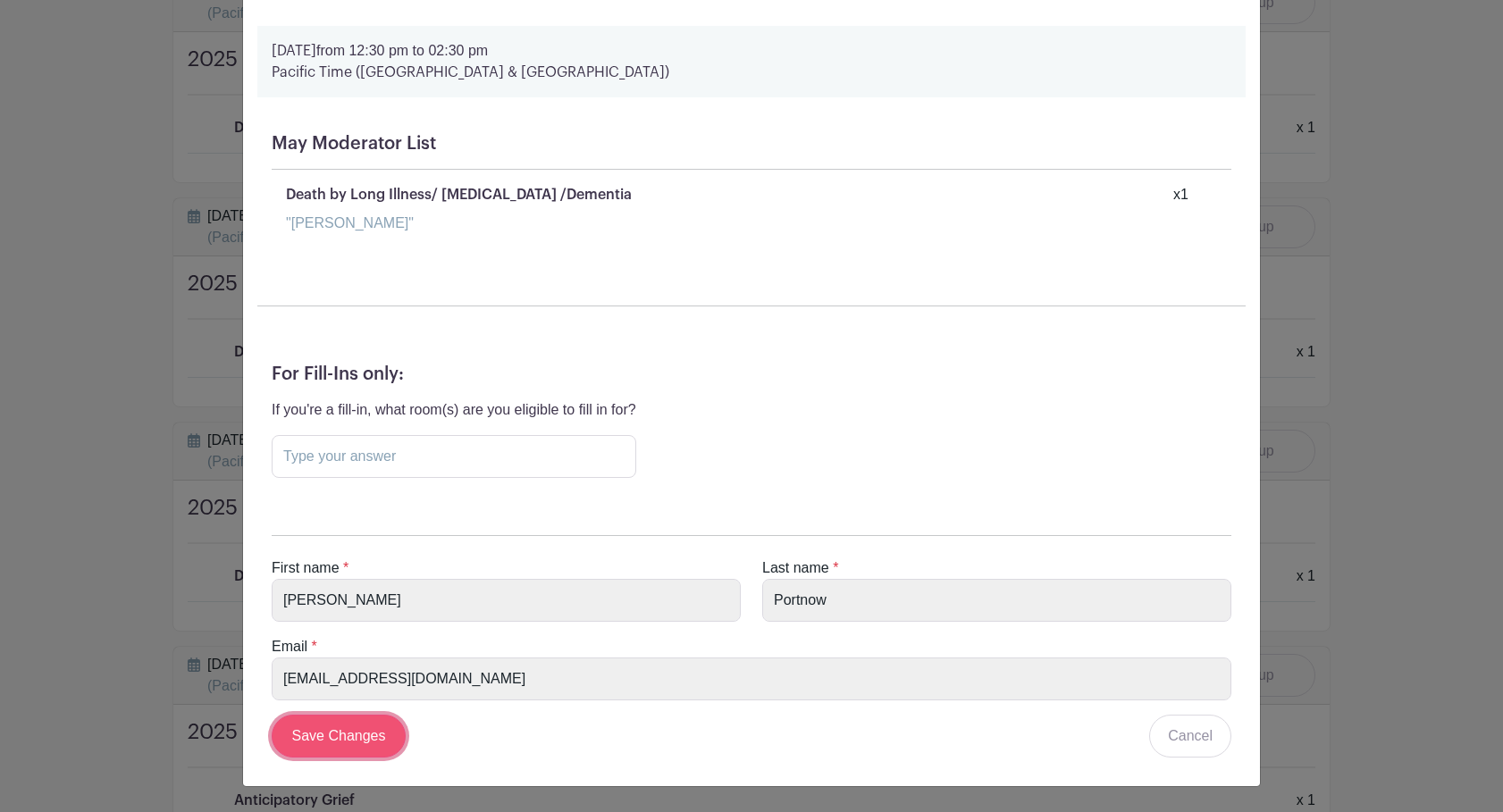
click at [316, 739] on input "Save Changes" at bounding box center [339, 736] width 134 height 43
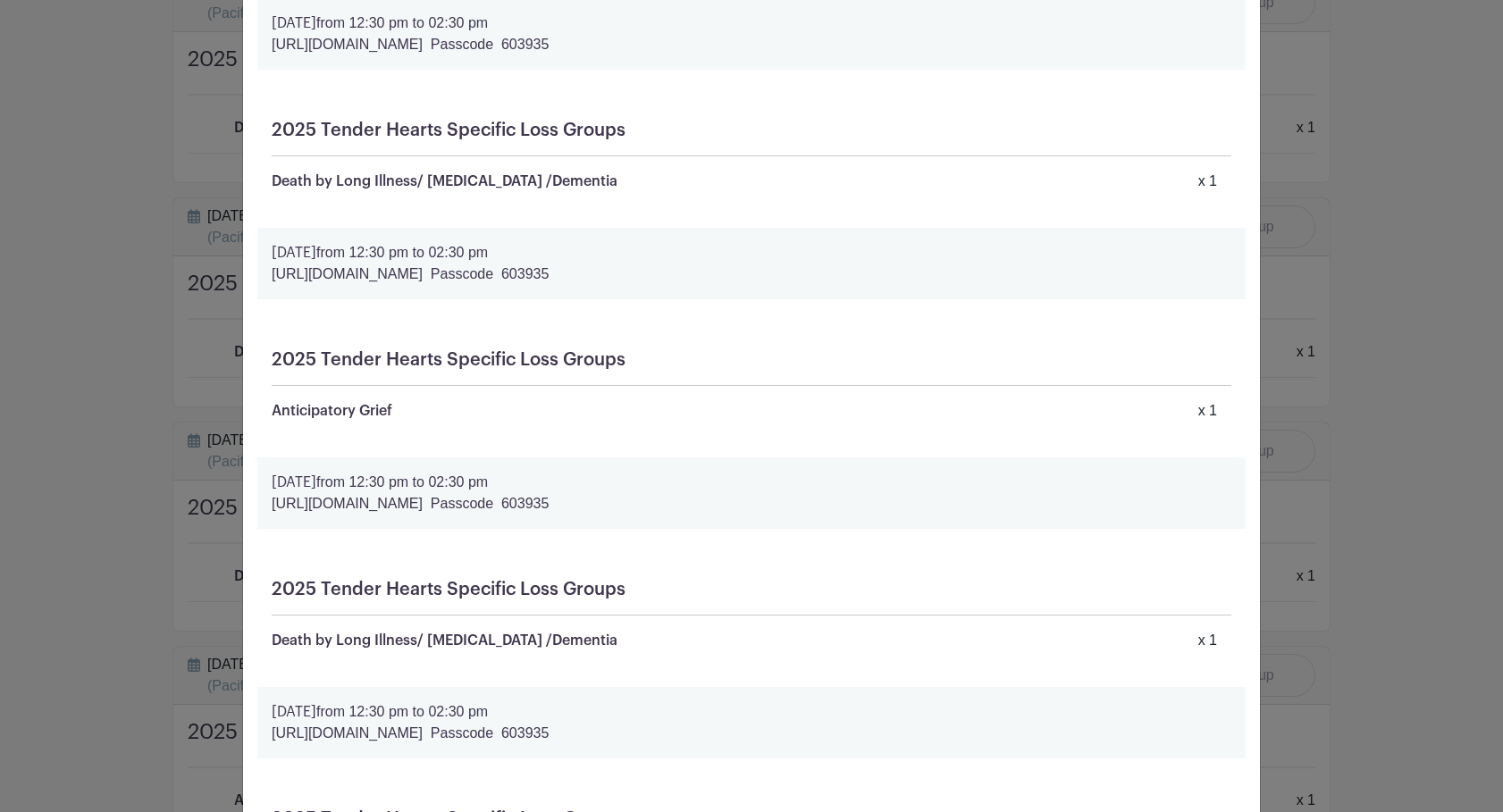
scroll to position [0, 0]
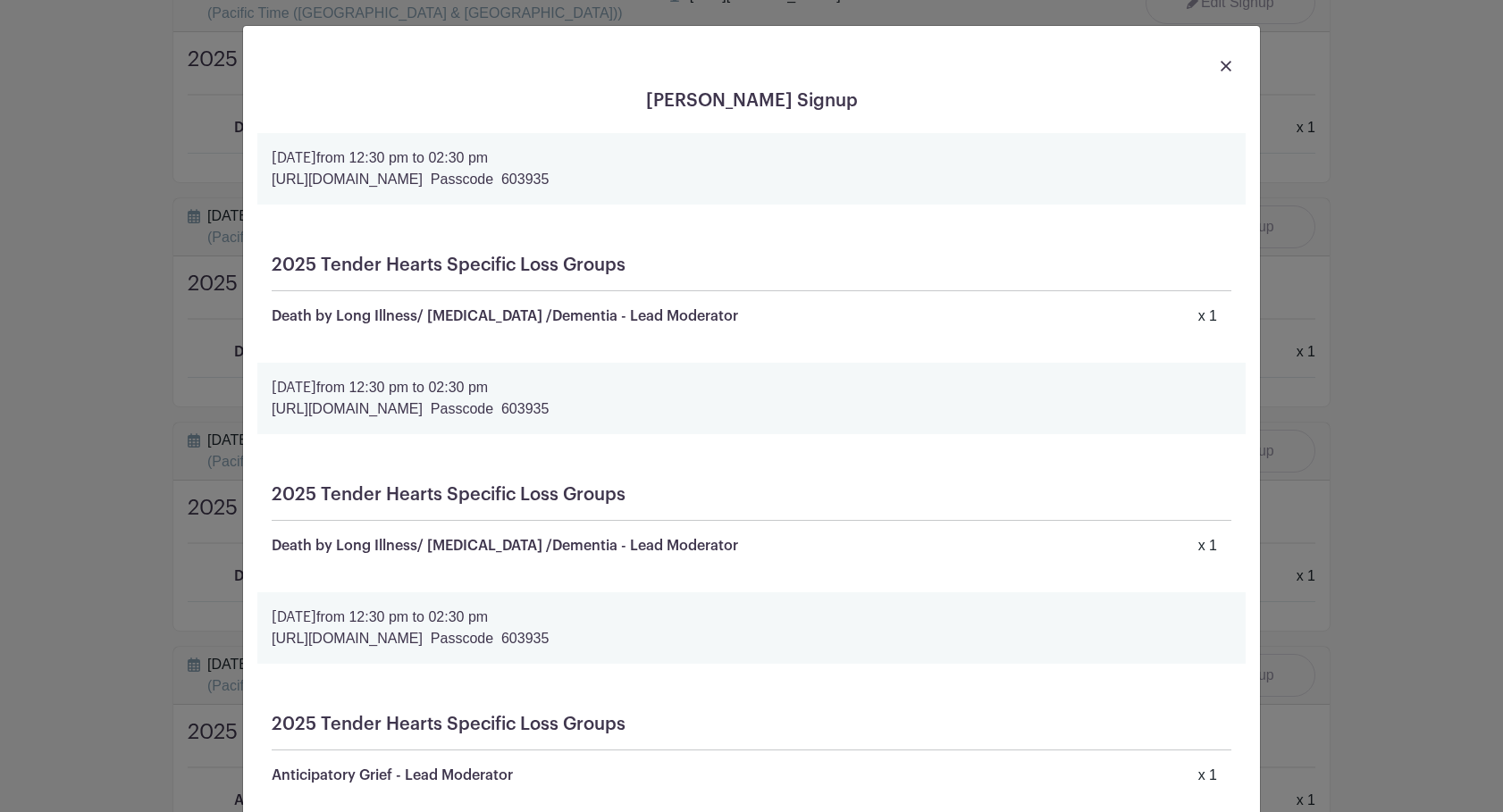
click at [1224, 59] on link at bounding box center [1225, 65] width 11 height 21
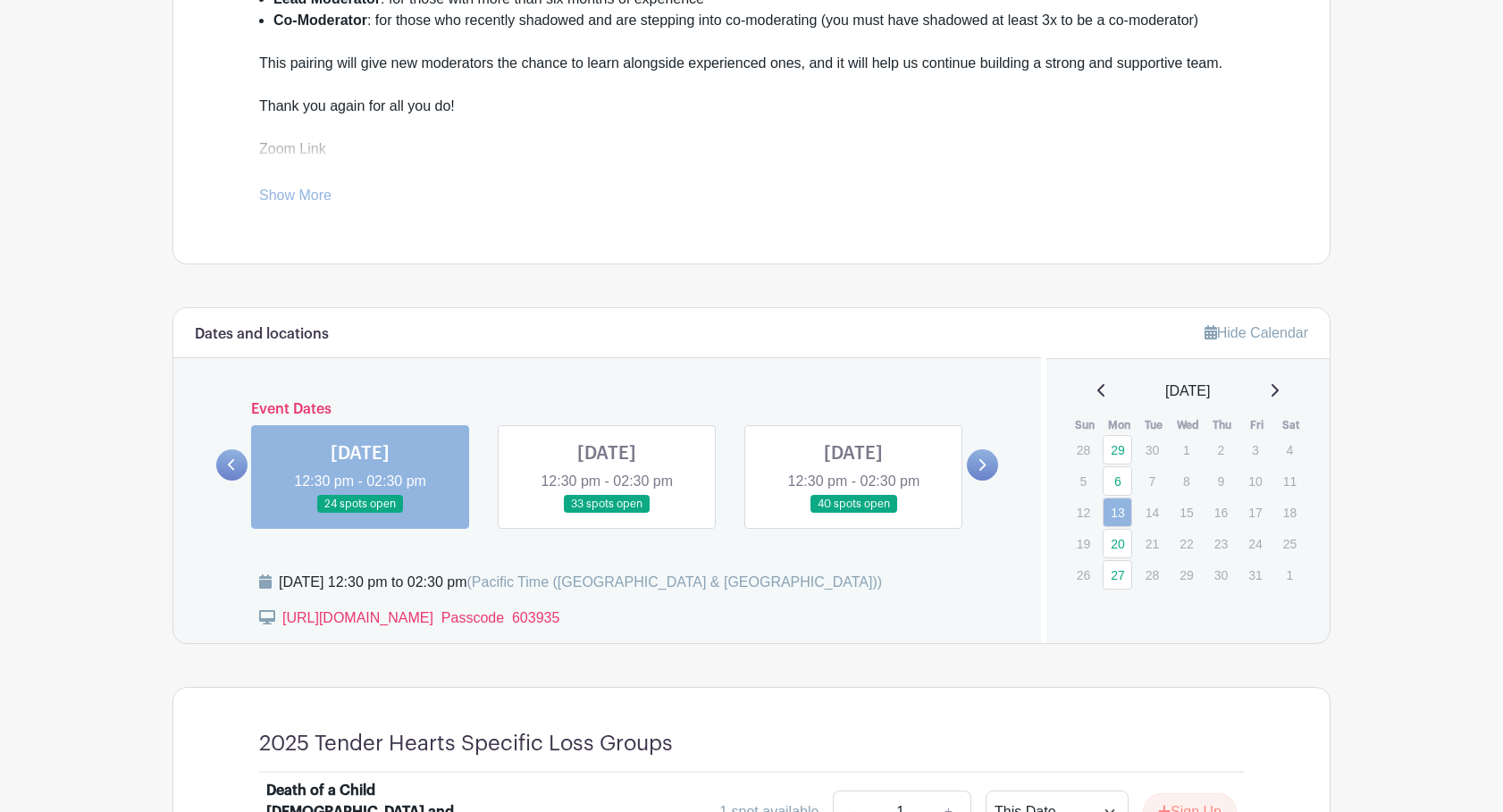
scroll to position [685, 0]
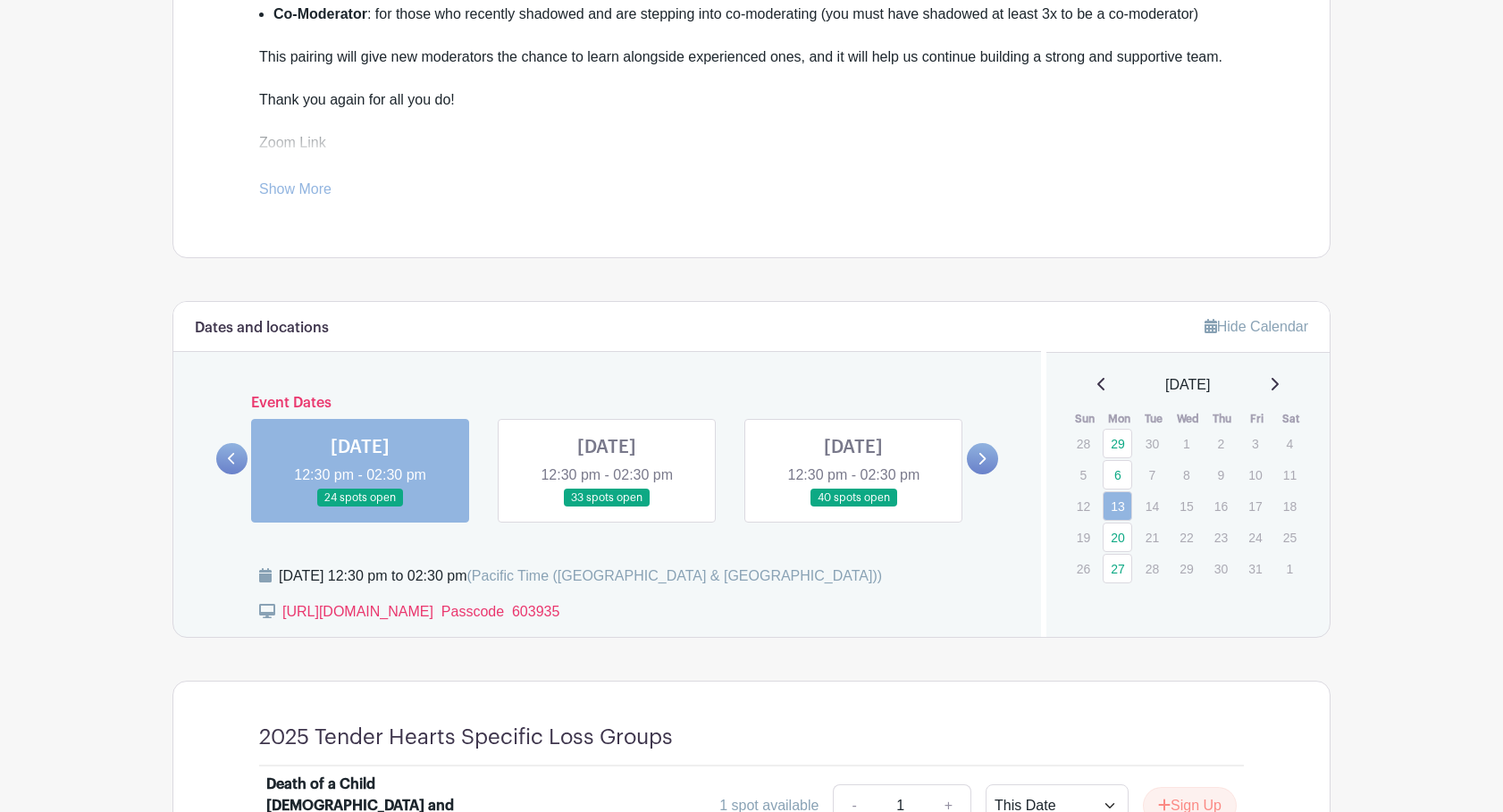
click at [606, 508] on link at bounding box center [606, 508] width 0 height 0
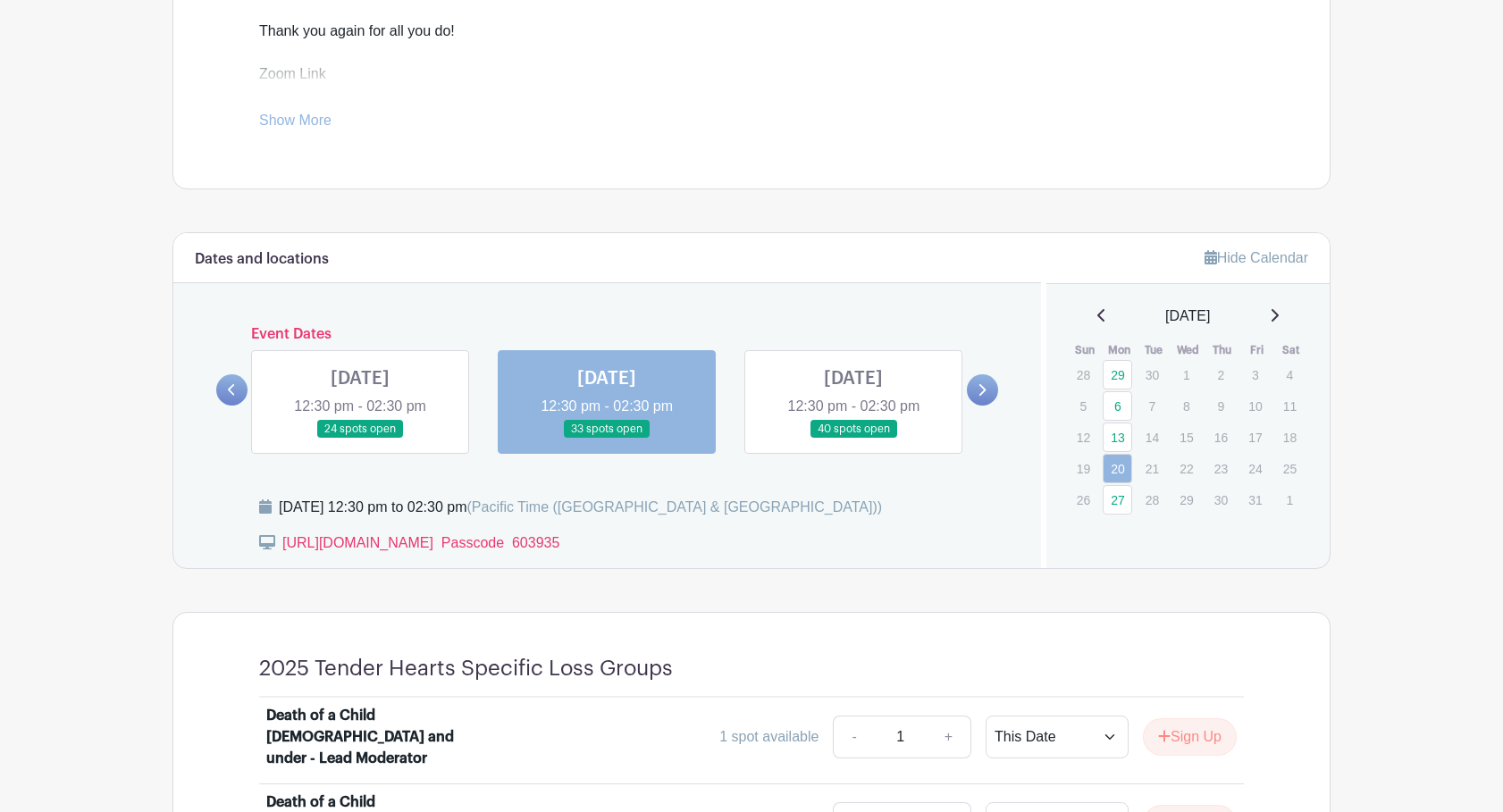
scroll to position [753, 0]
click at [853, 440] on link at bounding box center [853, 440] width 0 height 0
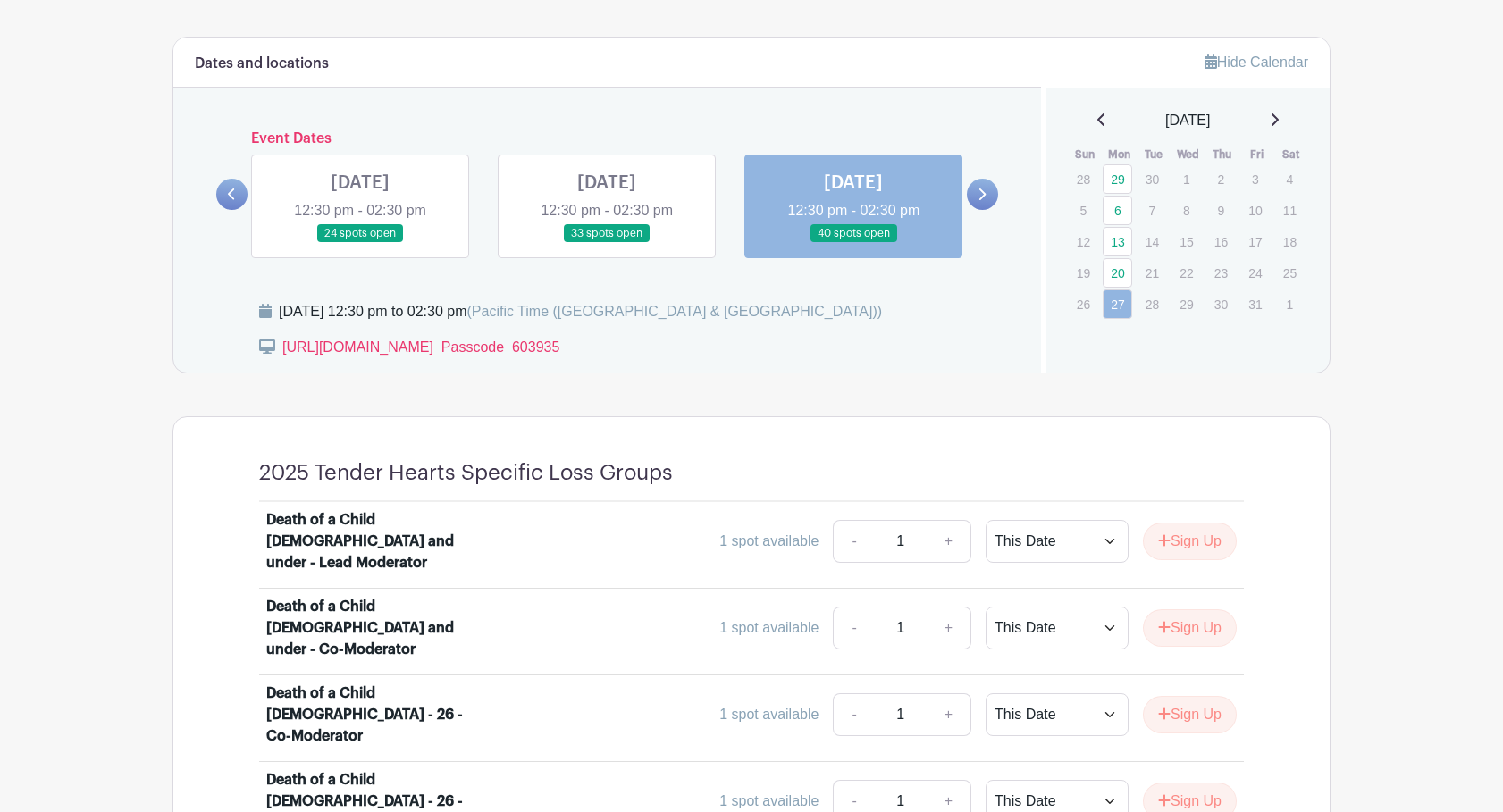
scroll to position [947, 0]
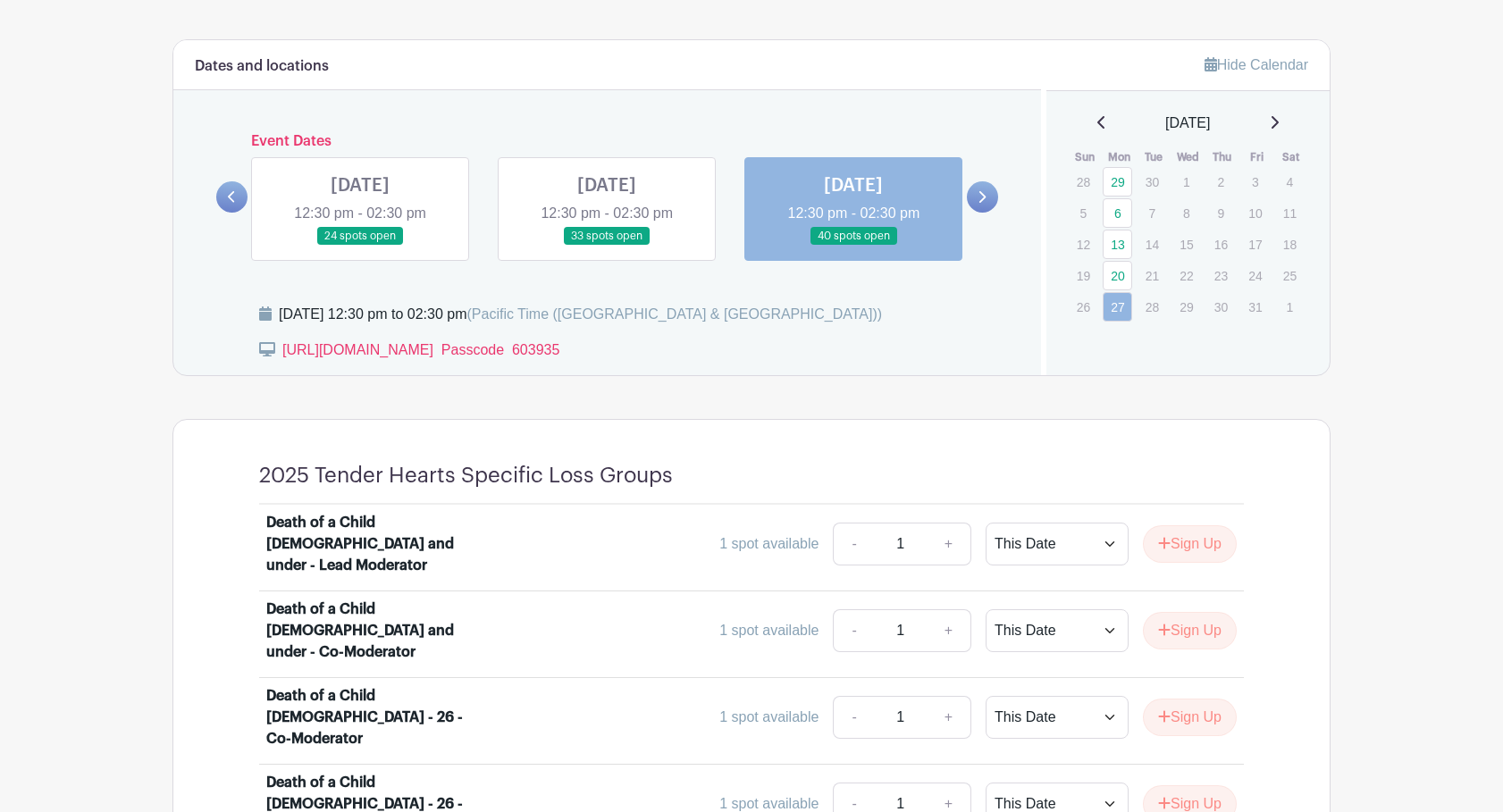
click at [984, 190] on icon at bounding box center [982, 197] width 8 height 14
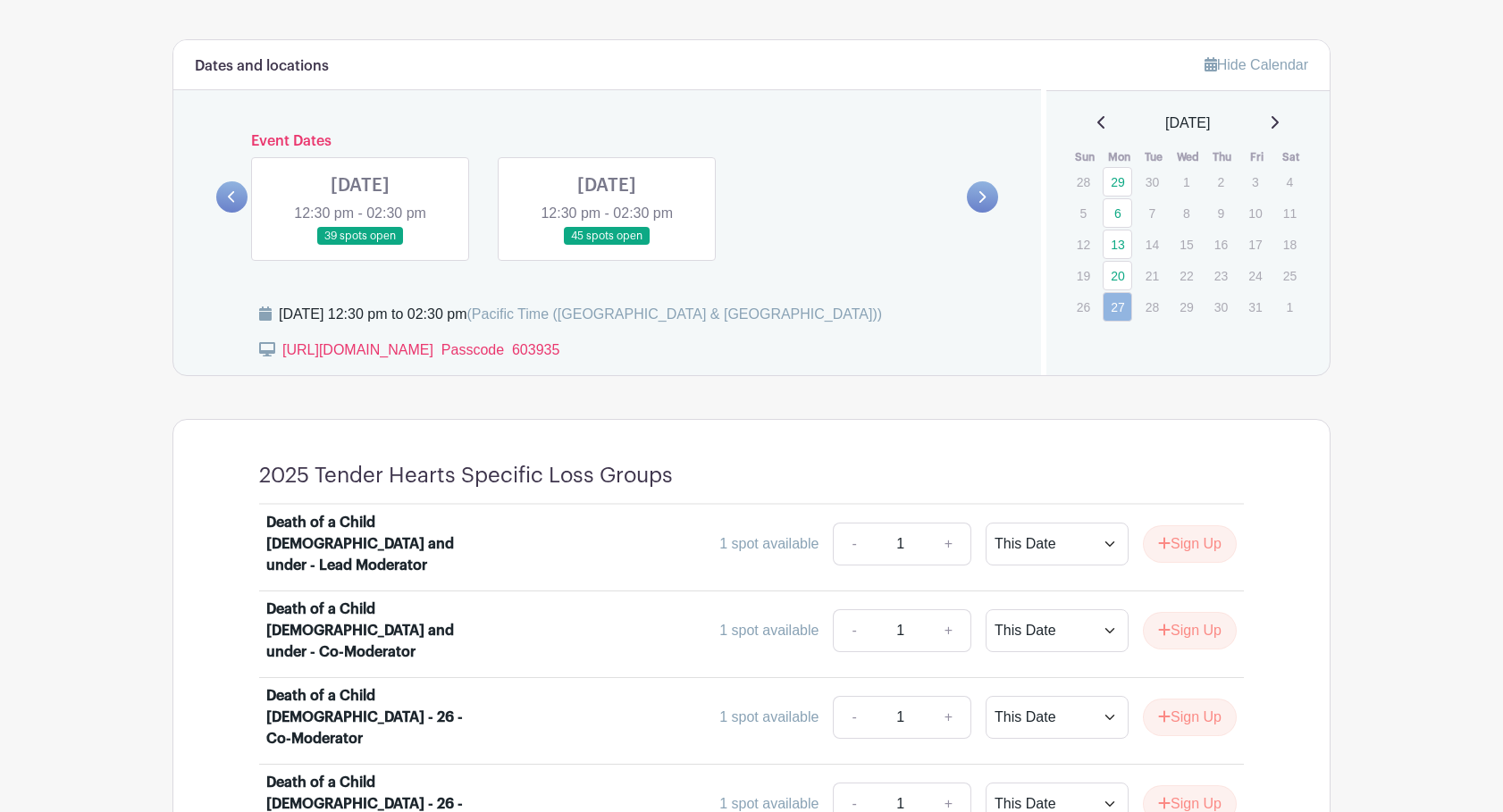
click at [360, 246] on link at bounding box center [360, 246] width 0 height 0
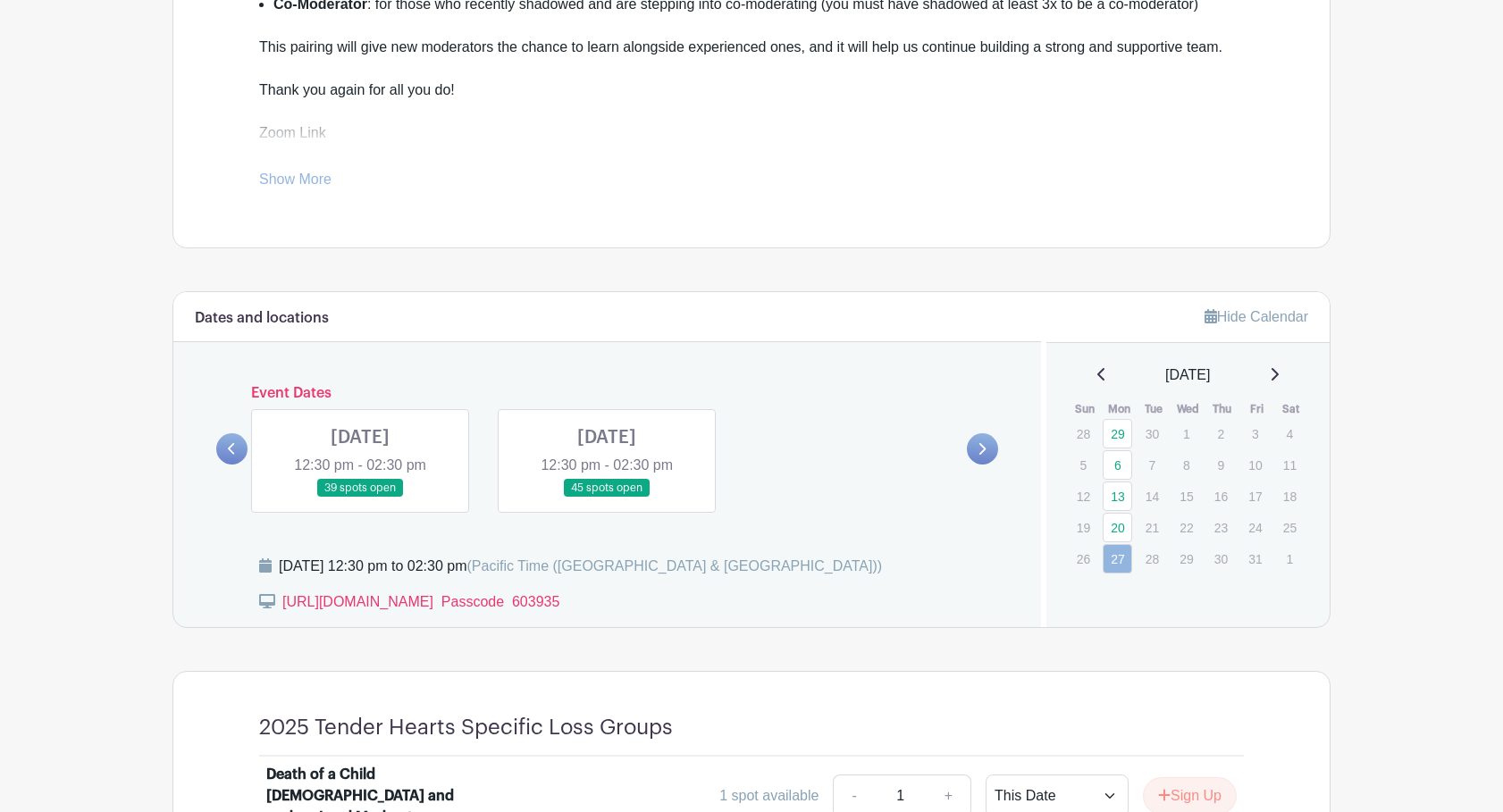
scroll to position [694, 0]
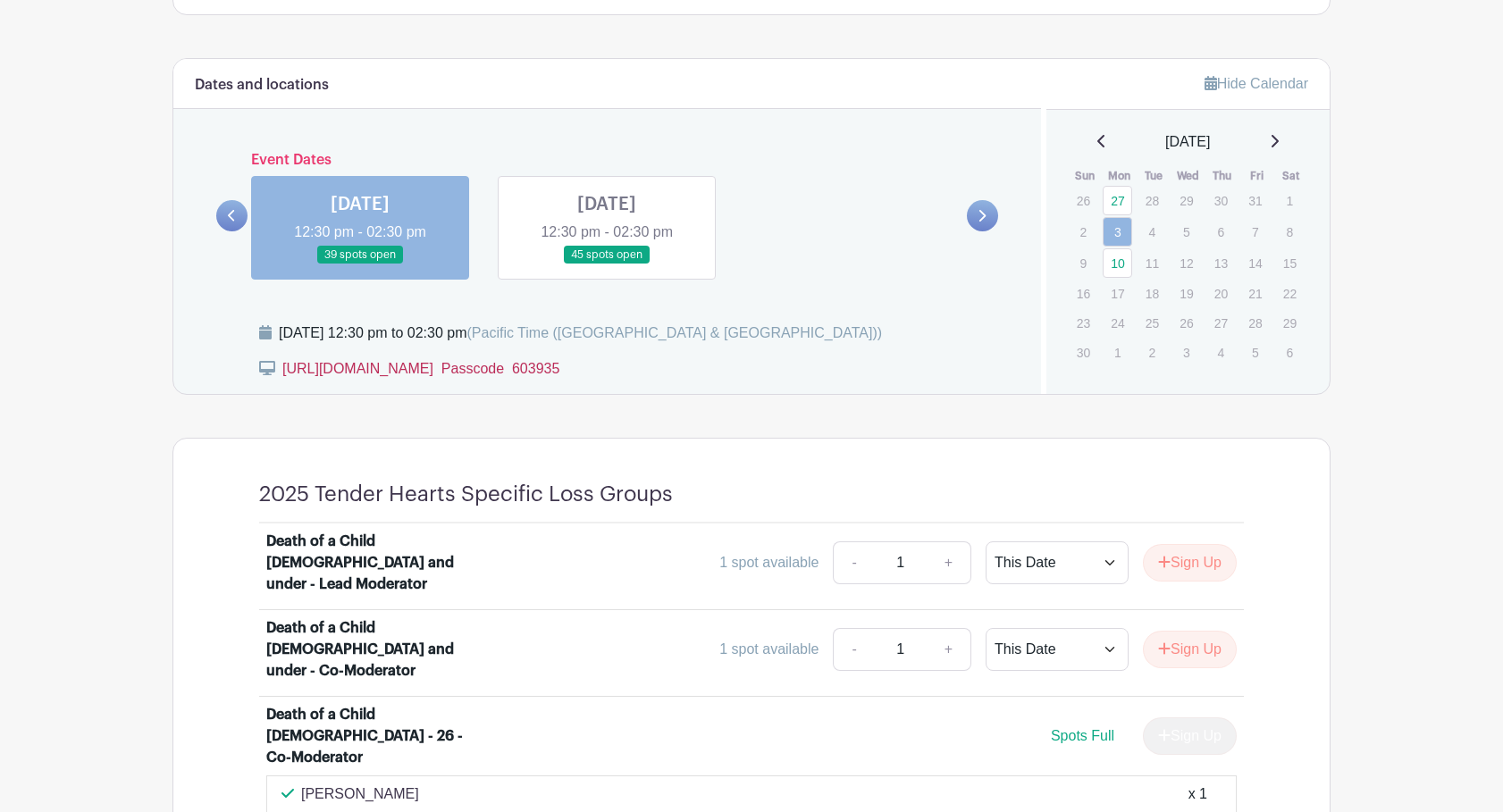
scroll to position [928, 0]
click at [606, 265] on link at bounding box center [606, 265] width 0 height 0
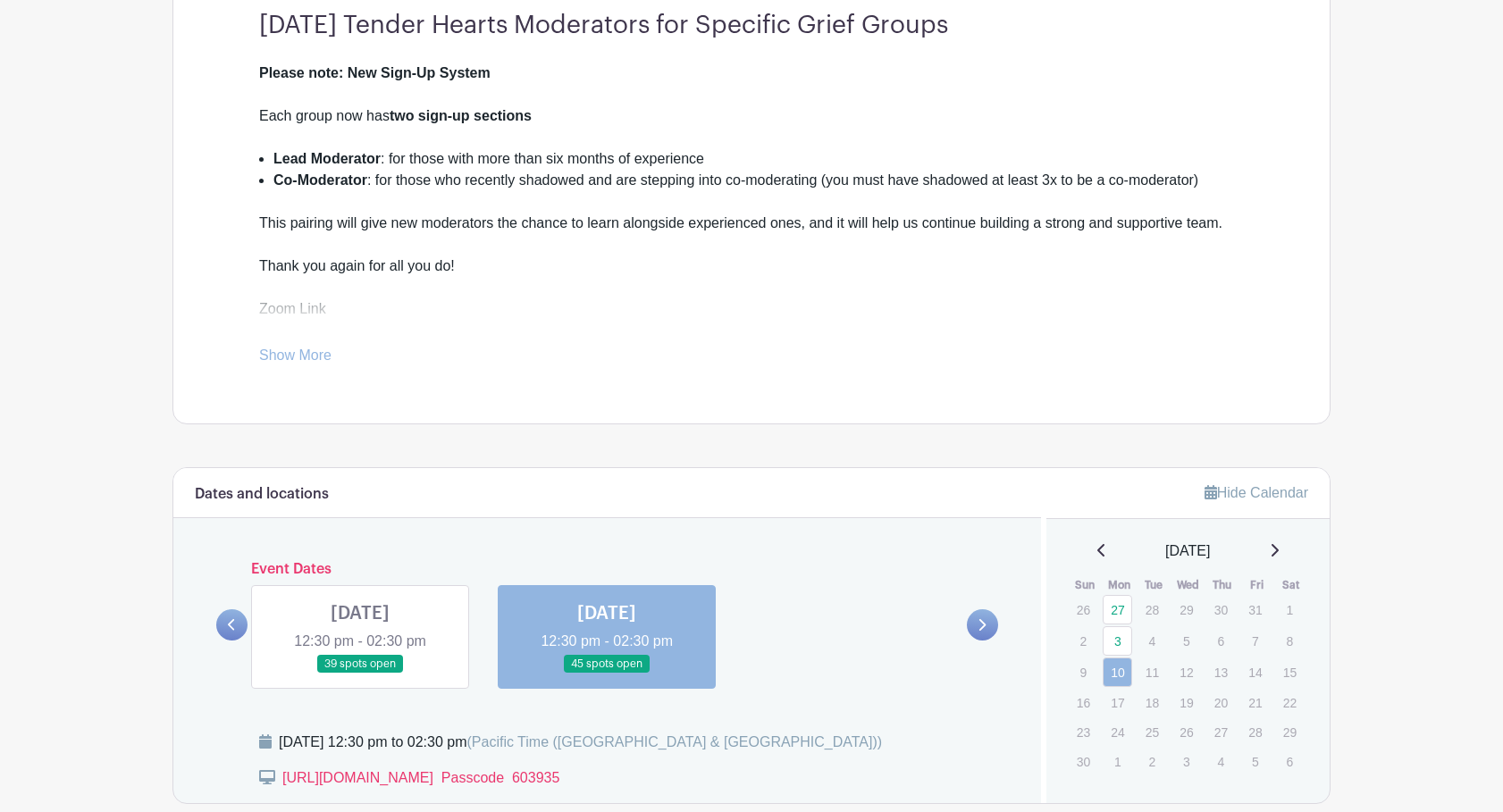
scroll to position [542, 0]
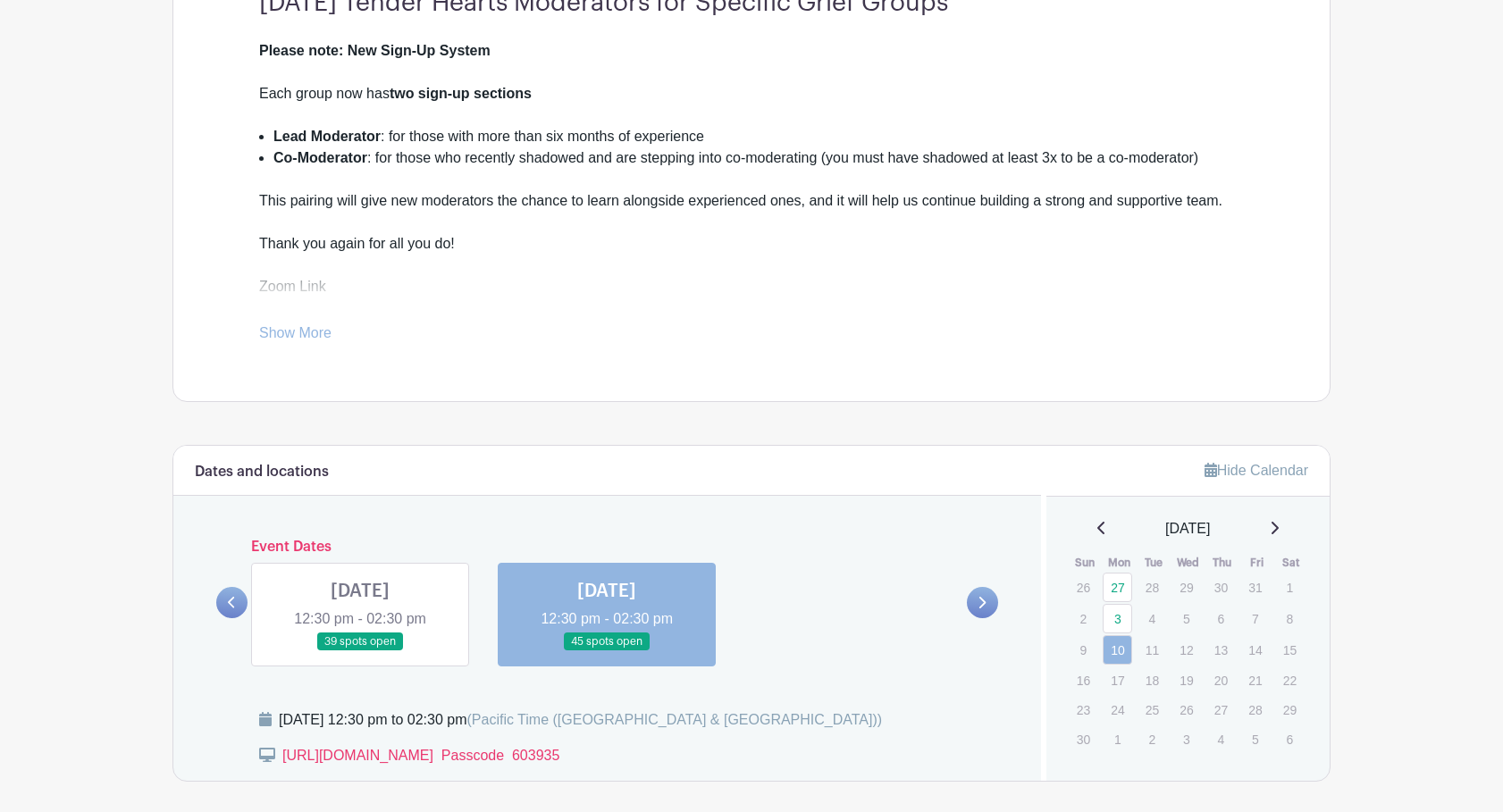
click at [979, 602] on icon at bounding box center [982, 602] width 8 height 14
